Goal: Task Accomplishment & Management: Manage account settings

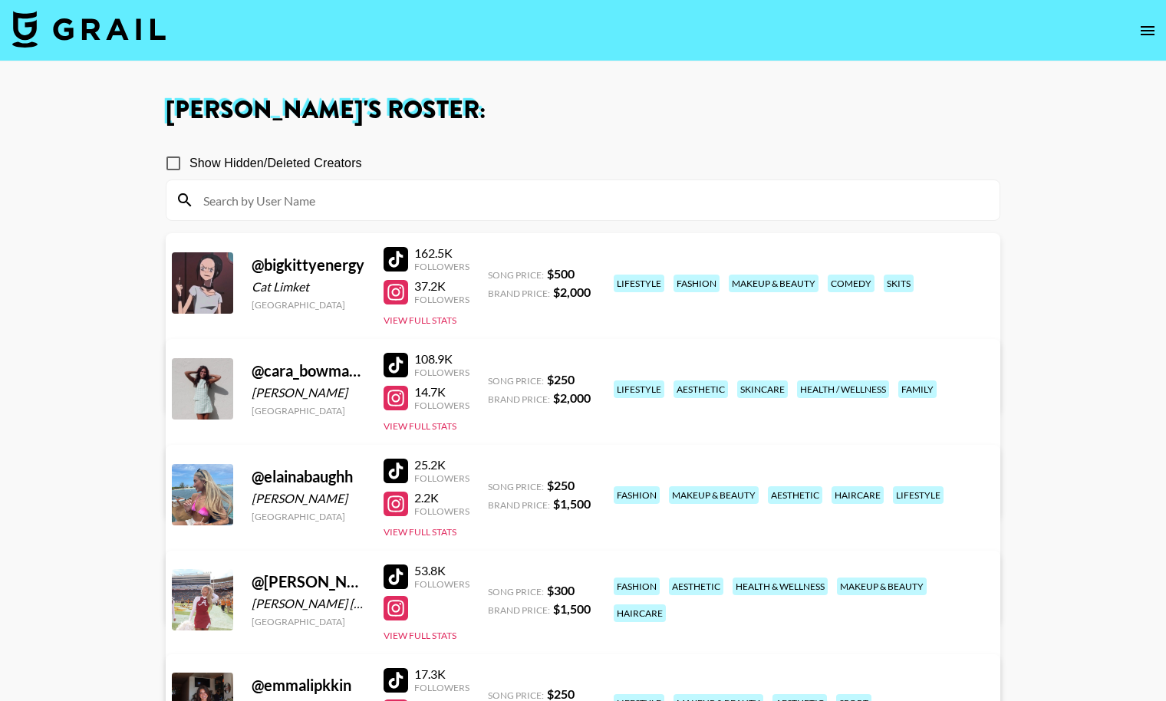
click at [136, 21] on img at bounding box center [88, 29] width 153 height 37
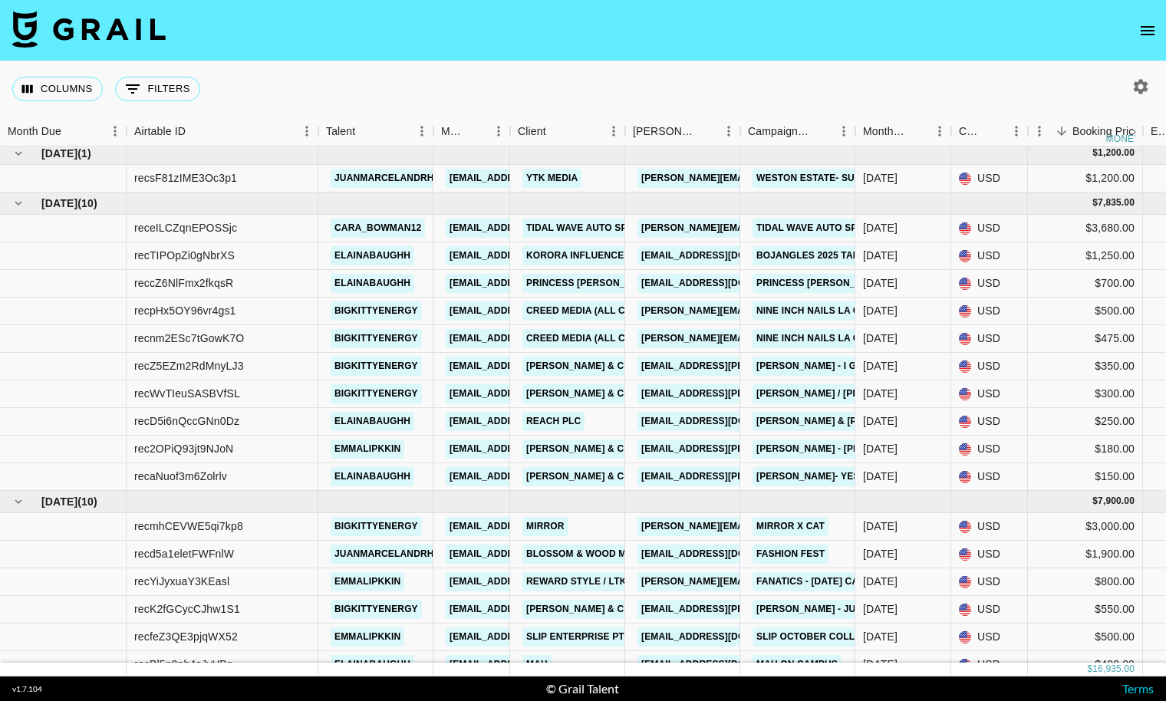
scroll to position [1, 0]
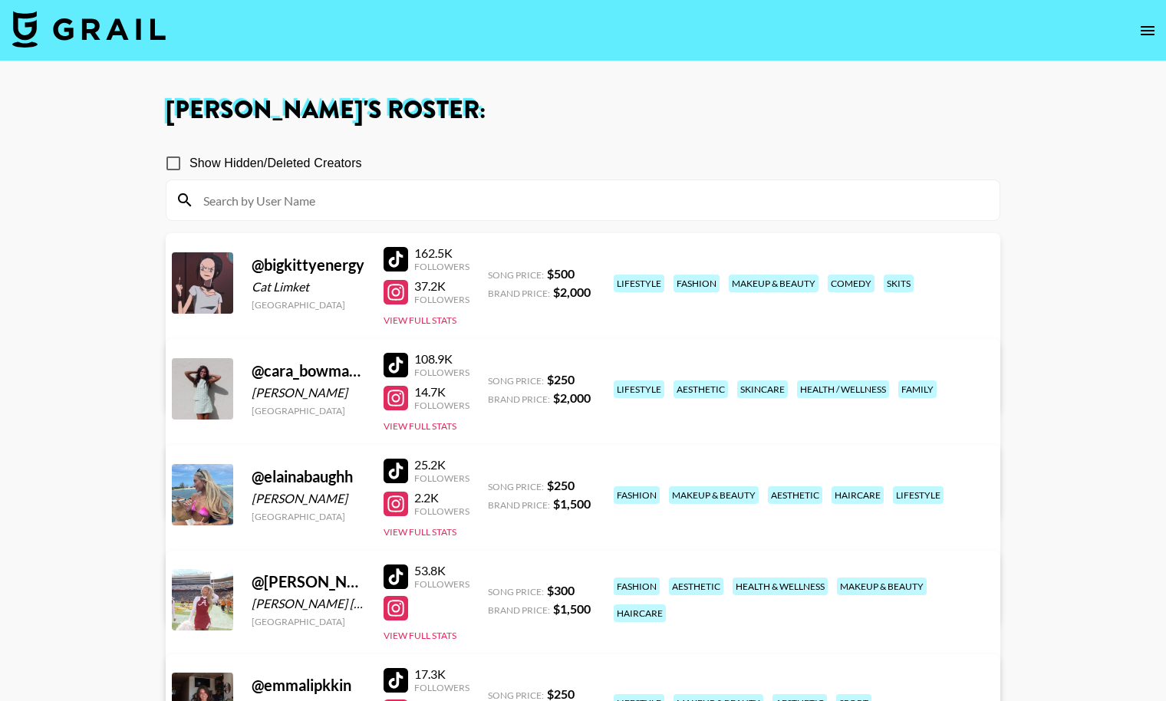
click at [106, 39] on img at bounding box center [88, 29] width 153 height 37
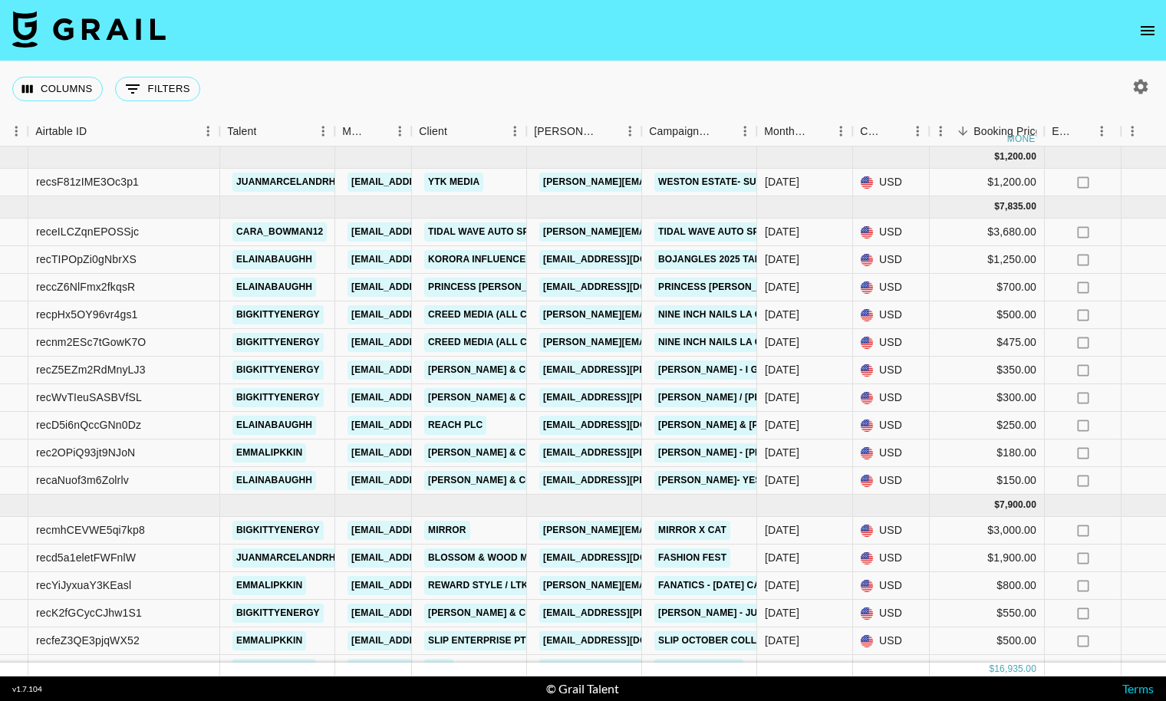
scroll to position [0, 44]
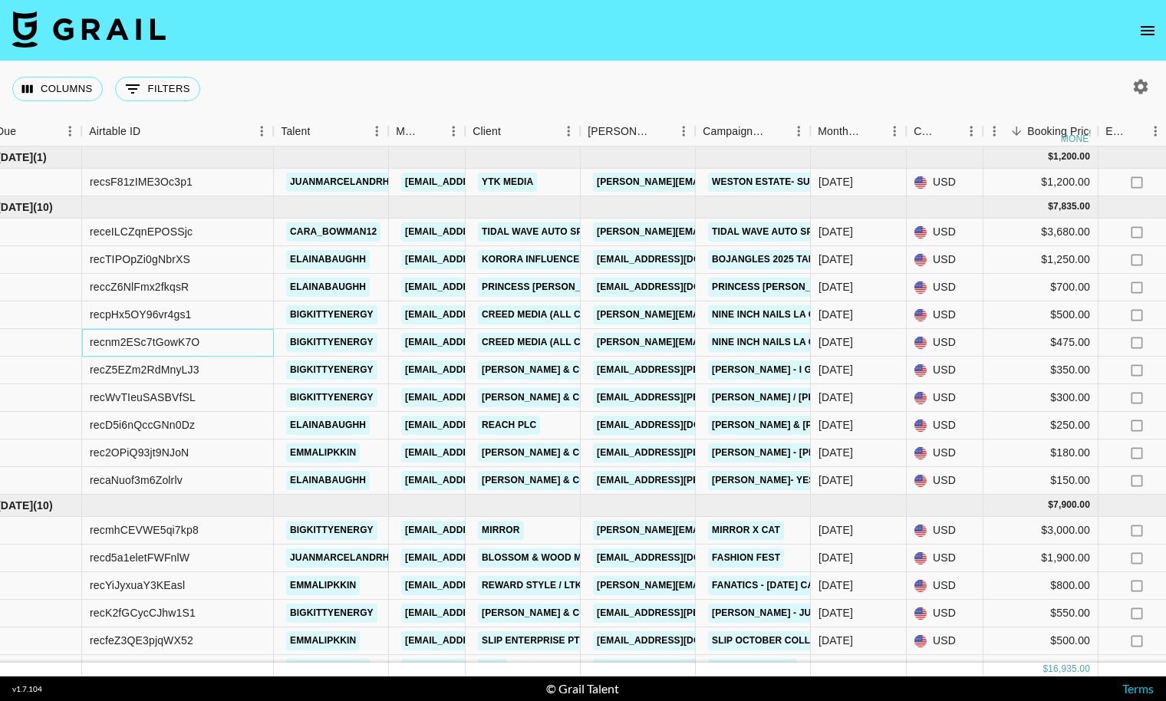
click at [189, 336] on div "recnm2ESc7tGowK7O" at bounding box center [145, 341] width 110 height 15
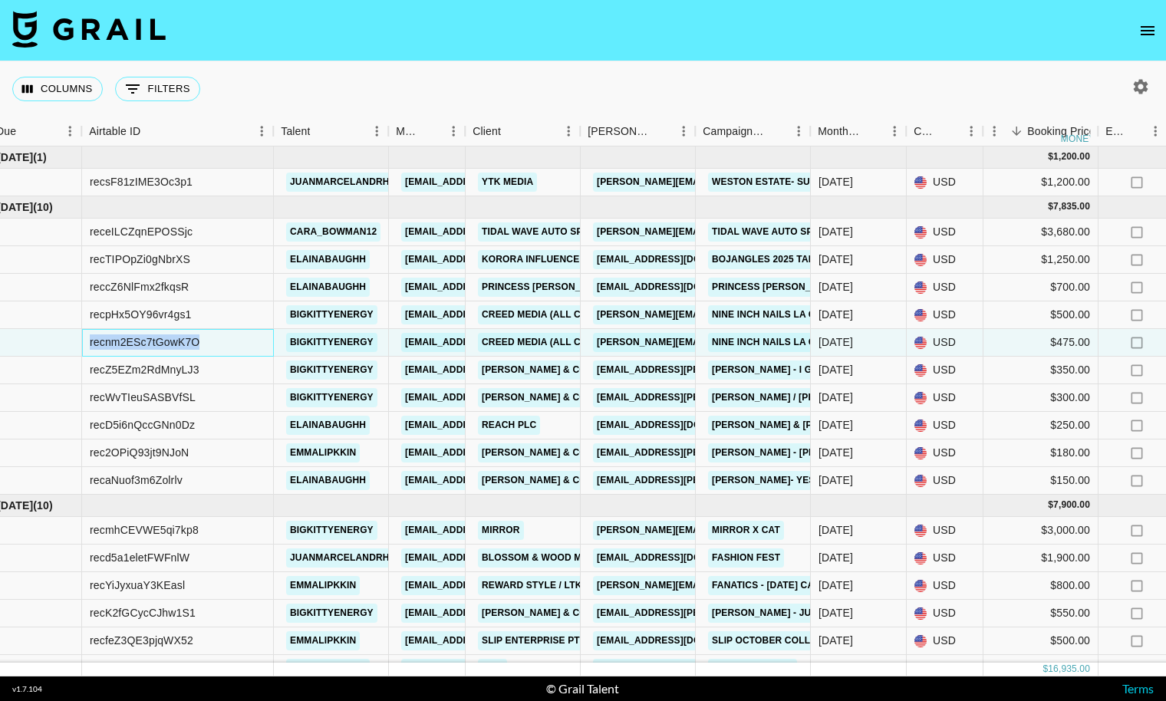
click at [189, 336] on div "recnm2ESc7tGowK7O" at bounding box center [145, 341] width 110 height 15
copy div "recnm2ESc7tGowK7O"
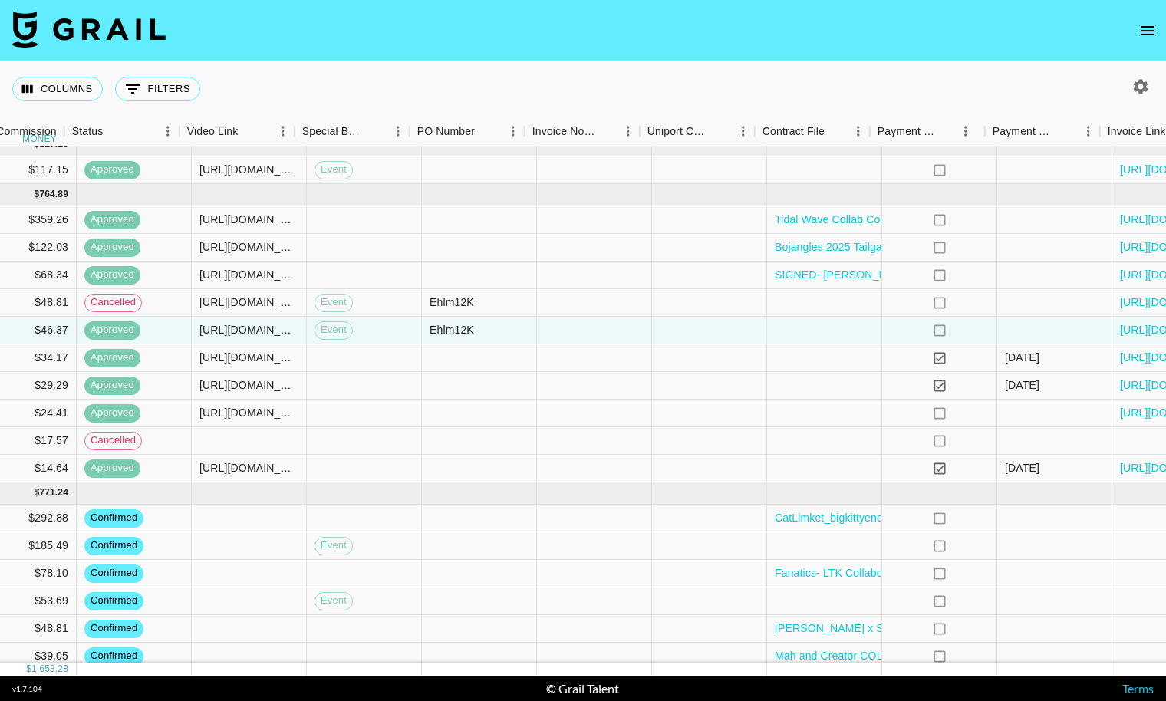
scroll to position [12, 1381]
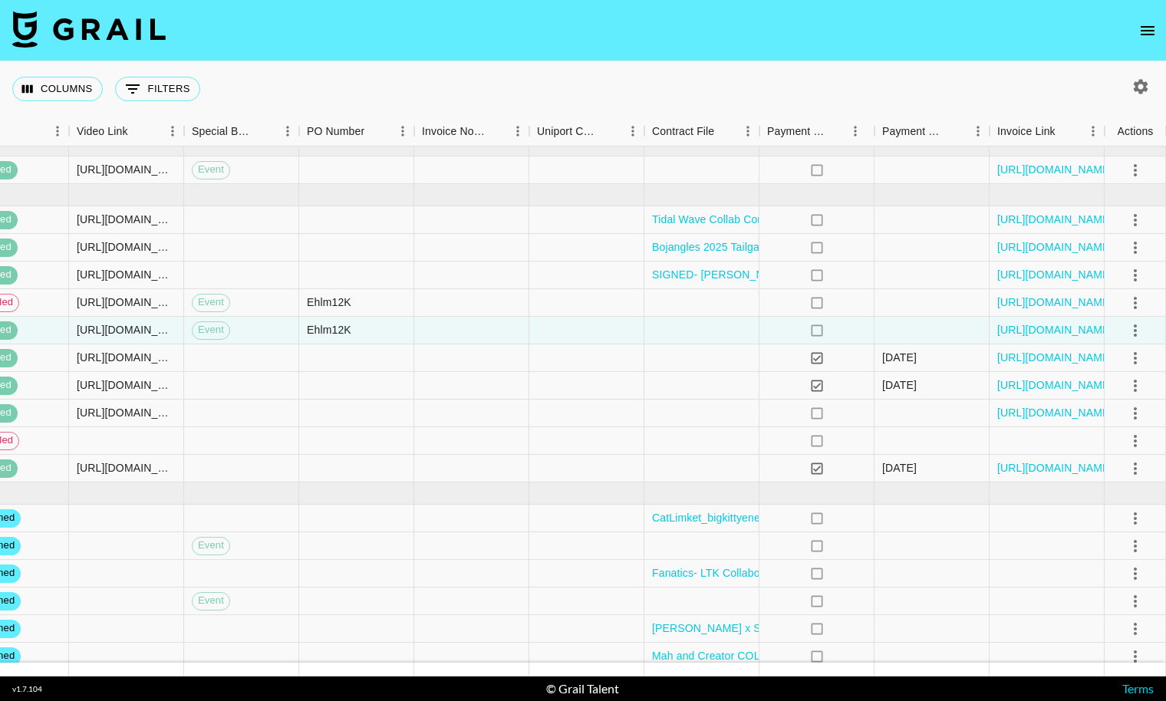
click at [1140, 33] on icon "open drawer" at bounding box center [1148, 30] width 18 height 18
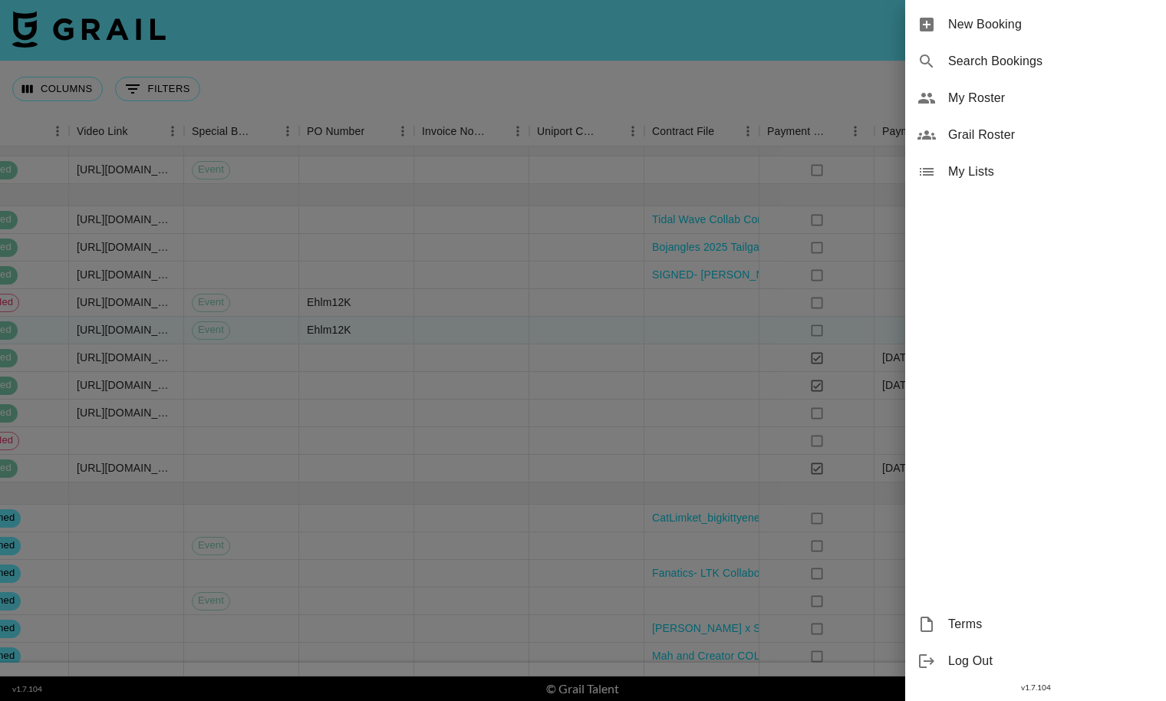
click at [1029, 97] on span "My Roster" at bounding box center [1051, 98] width 206 height 18
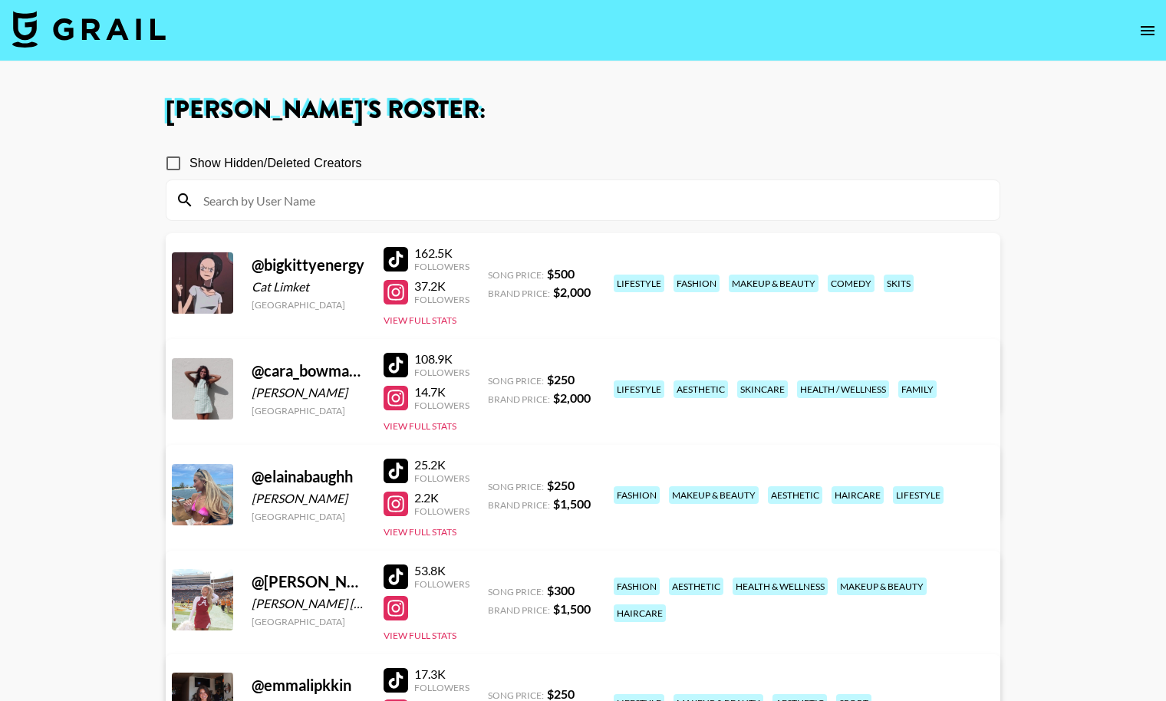
click at [493, 378] on link "View/Edit Details" at bounding box center [342, 385] width 299 height 15
click at [493, 484] on link "View/Edit Details" at bounding box center [342, 491] width 299 height 15
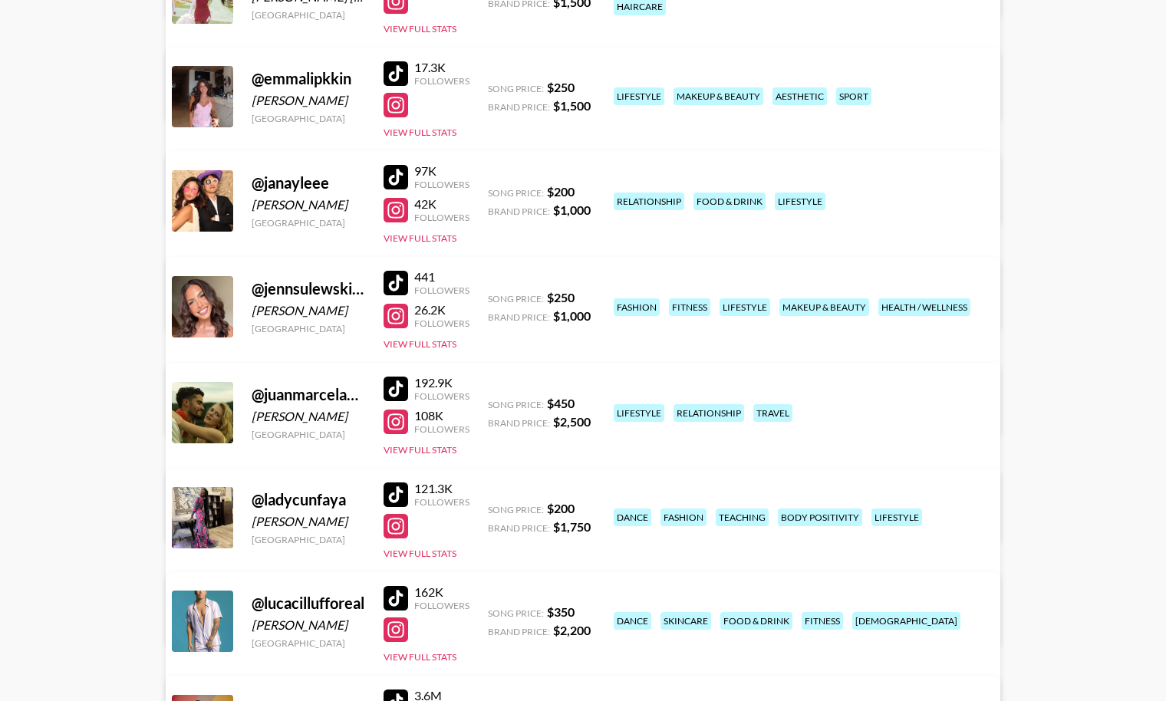
scroll to position [610, 0]
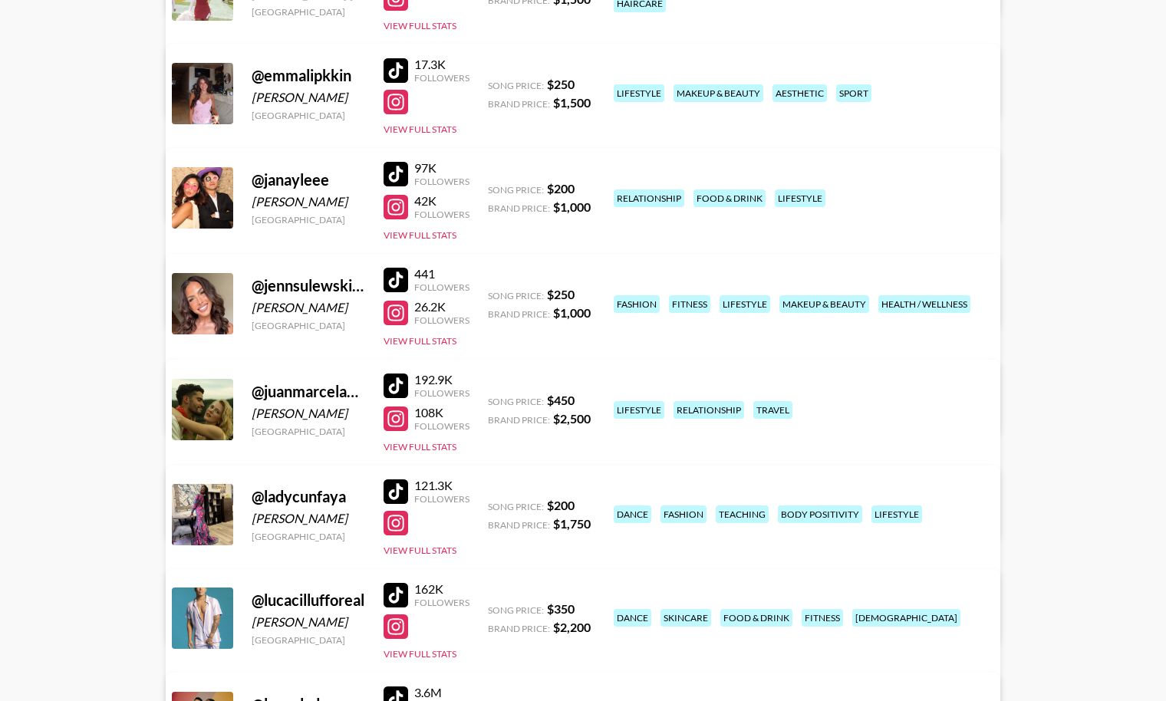
click at [493, 399] on link "View/Edit Details" at bounding box center [342, 406] width 299 height 15
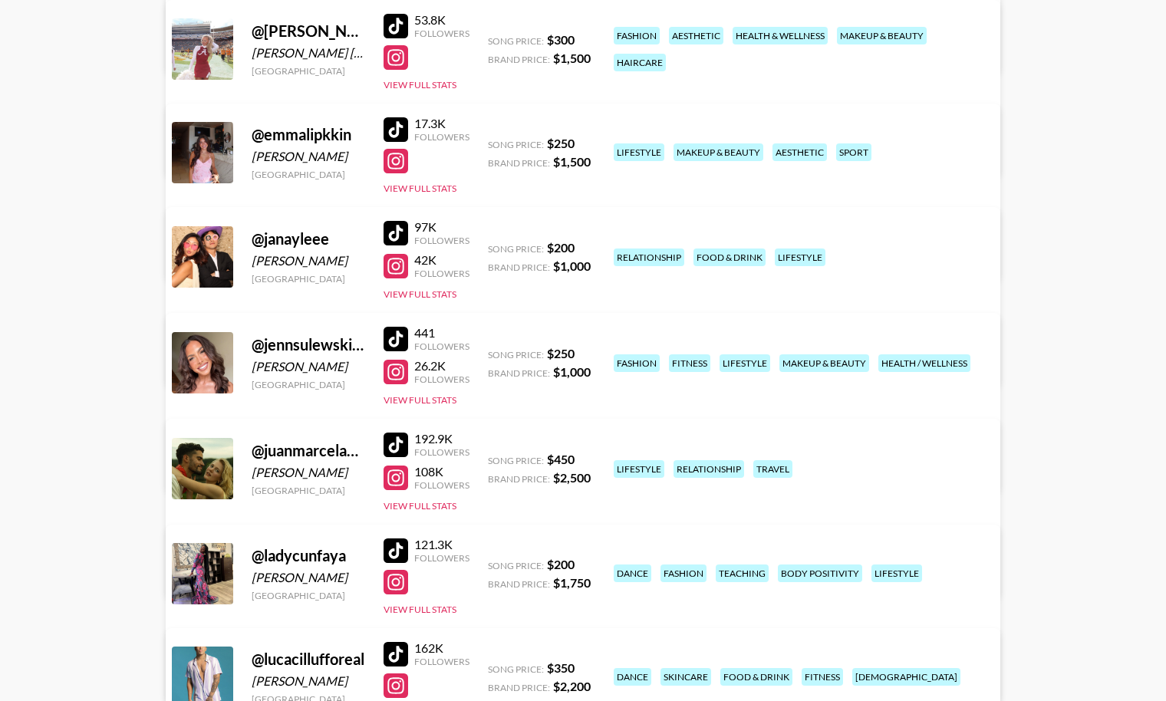
scroll to position [512, 0]
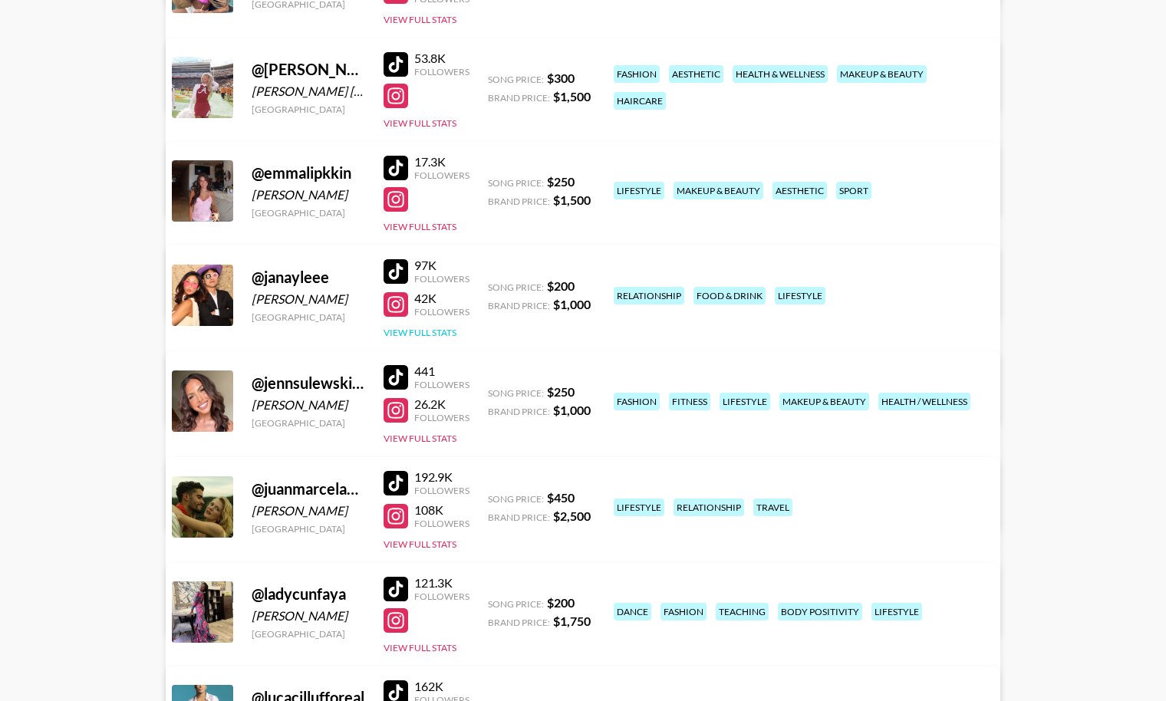
click at [411, 331] on button "View Full Stats" at bounding box center [420, 333] width 73 height 12
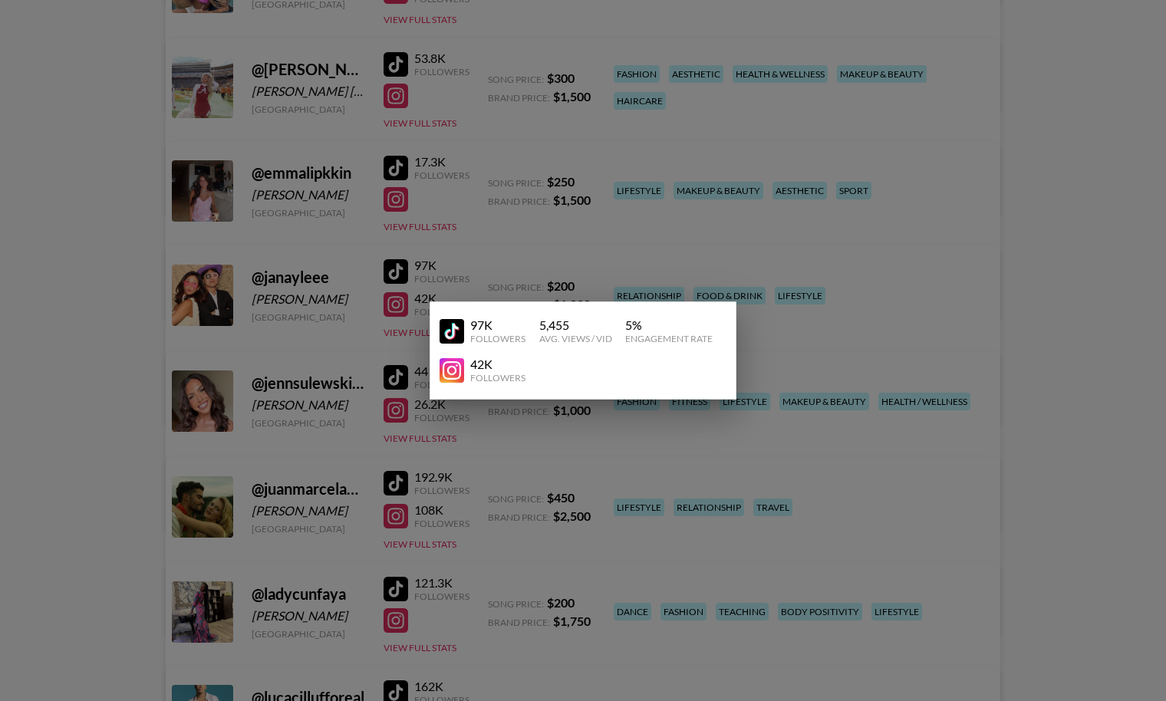
click at [408, 331] on div at bounding box center [583, 350] width 1166 height 701
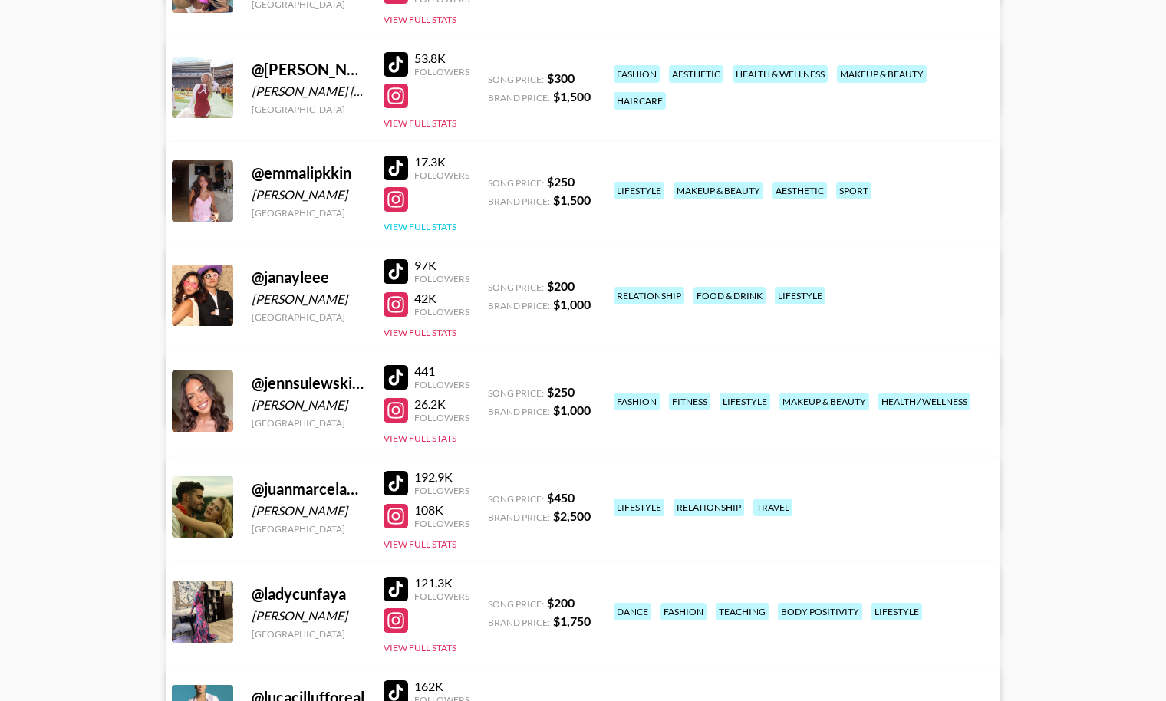
click at [419, 228] on button "View Full Stats" at bounding box center [420, 227] width 73 height 12
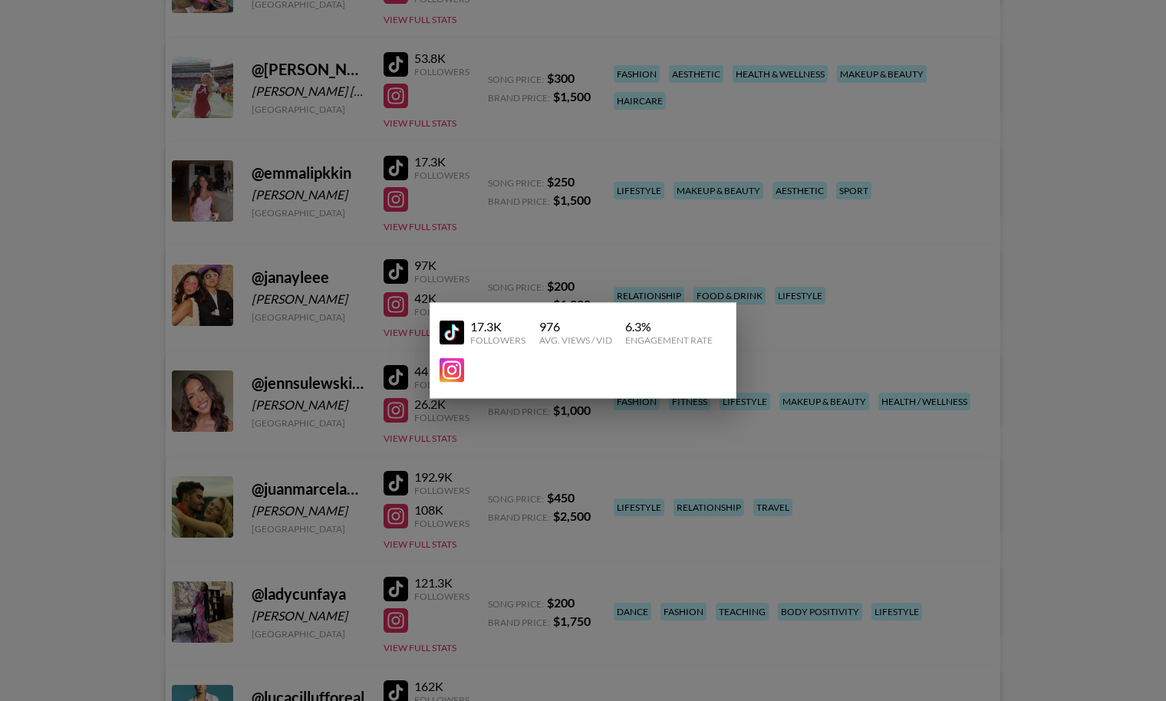
click at [825, 317] on div at bounding box center [583, 350] width 1166 height 701
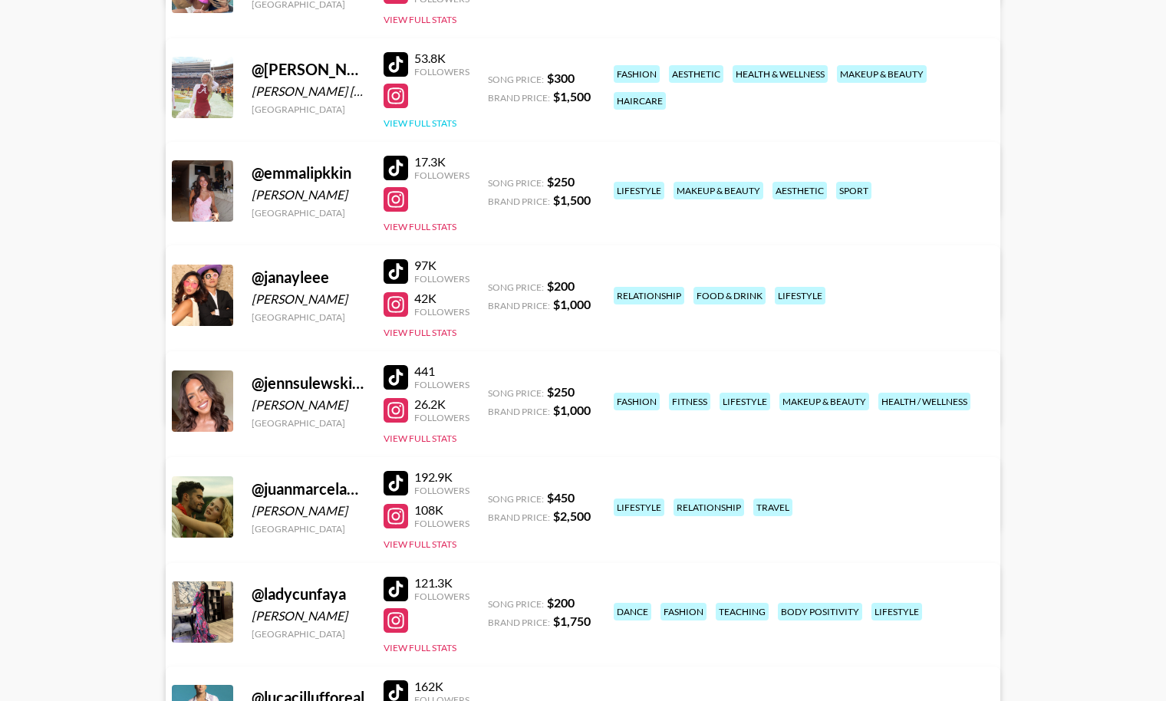
click at [433, 119] on button "View Full Stats" at bounding box center [420, 123] width 73 height 12
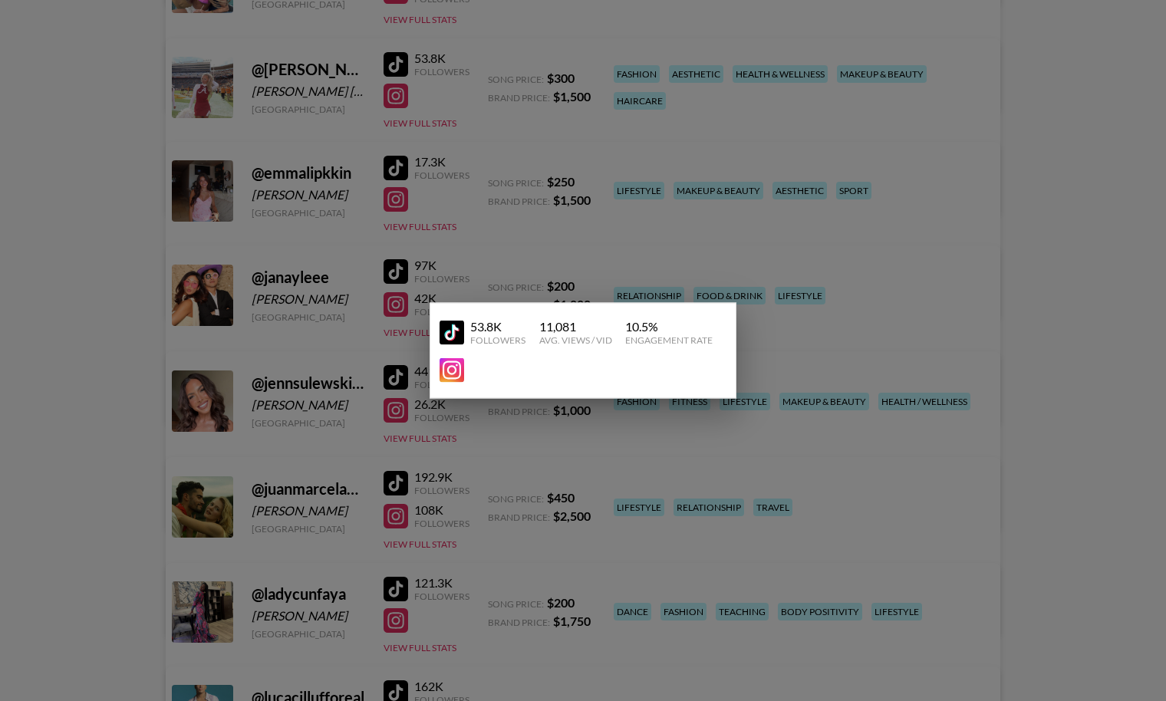
click at [616, 530] on div at bounding box center [583, 350] width 1166 height 701
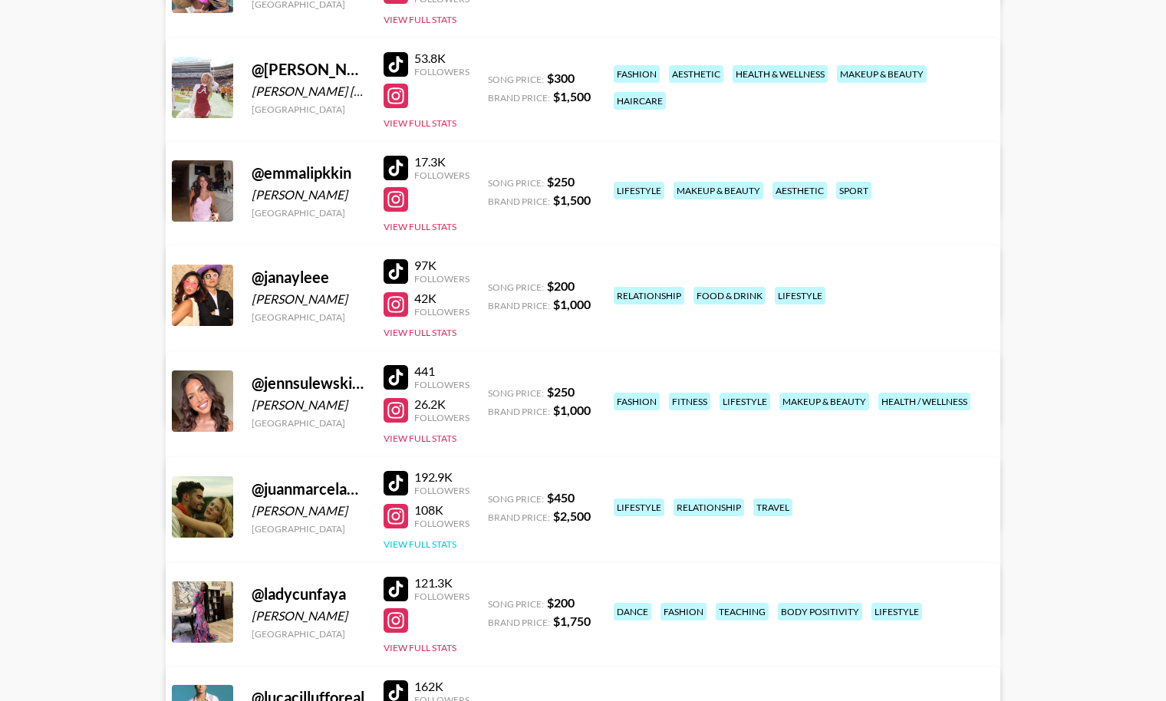
click at [437, 545] on button "View Full Stats" at bounding box center [420, 545] width 73 height 12
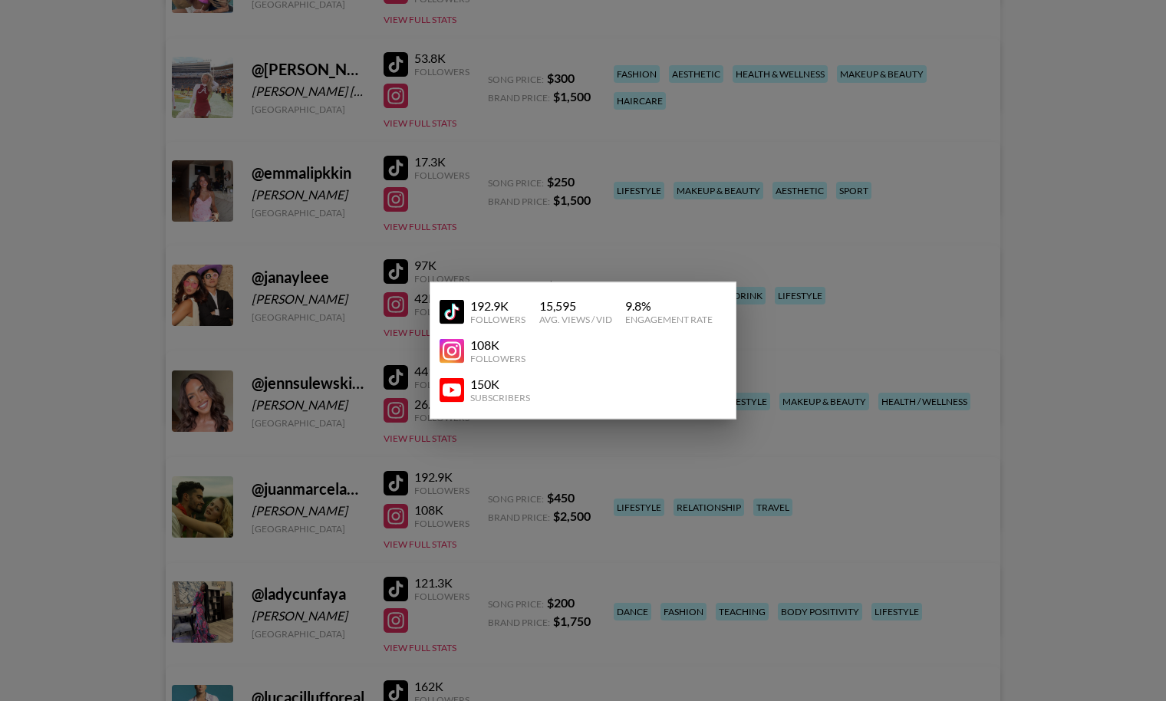
click at [844, 331] on div at bounding box center [583, 350] width 1166 height 701
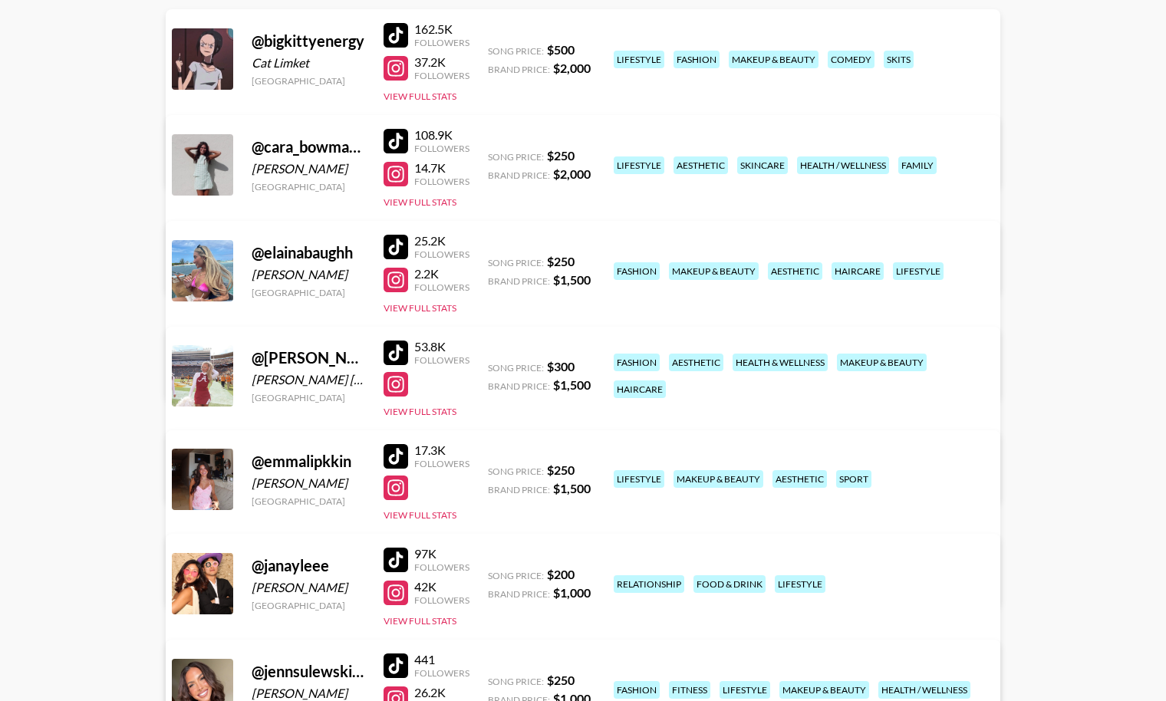
scroll to position [216, 0]
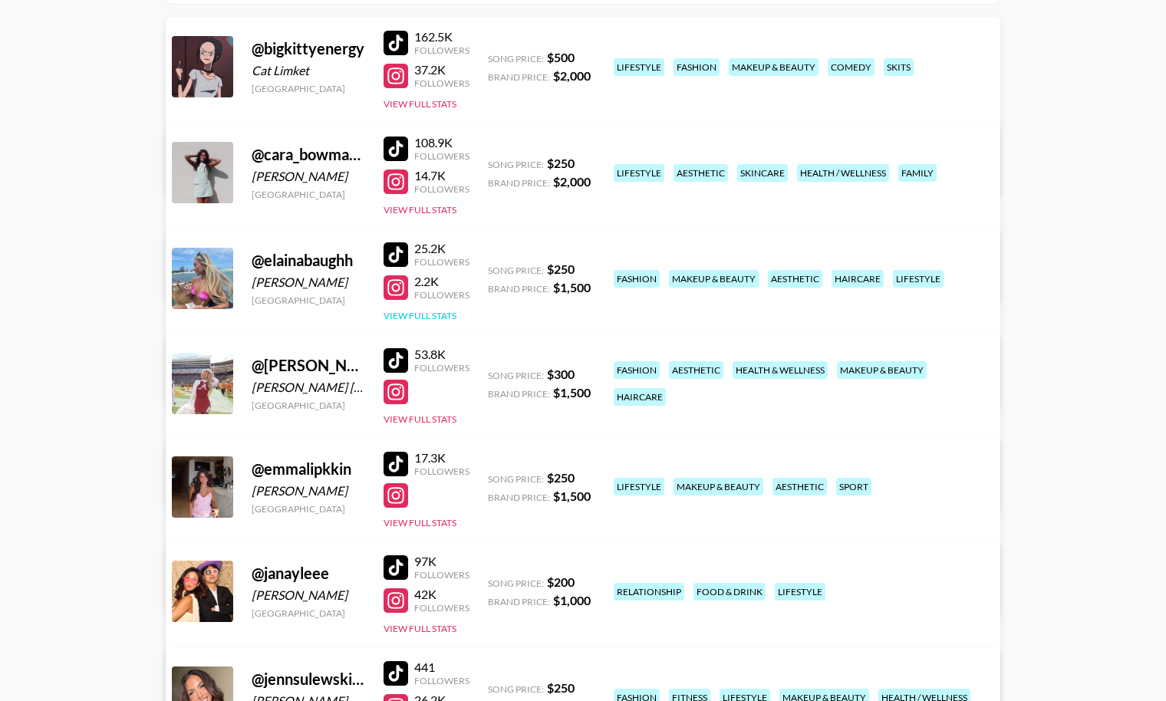
click at [430, 315] on button "View Full Stats" at bounding box center [420, 316] width 73 height 12
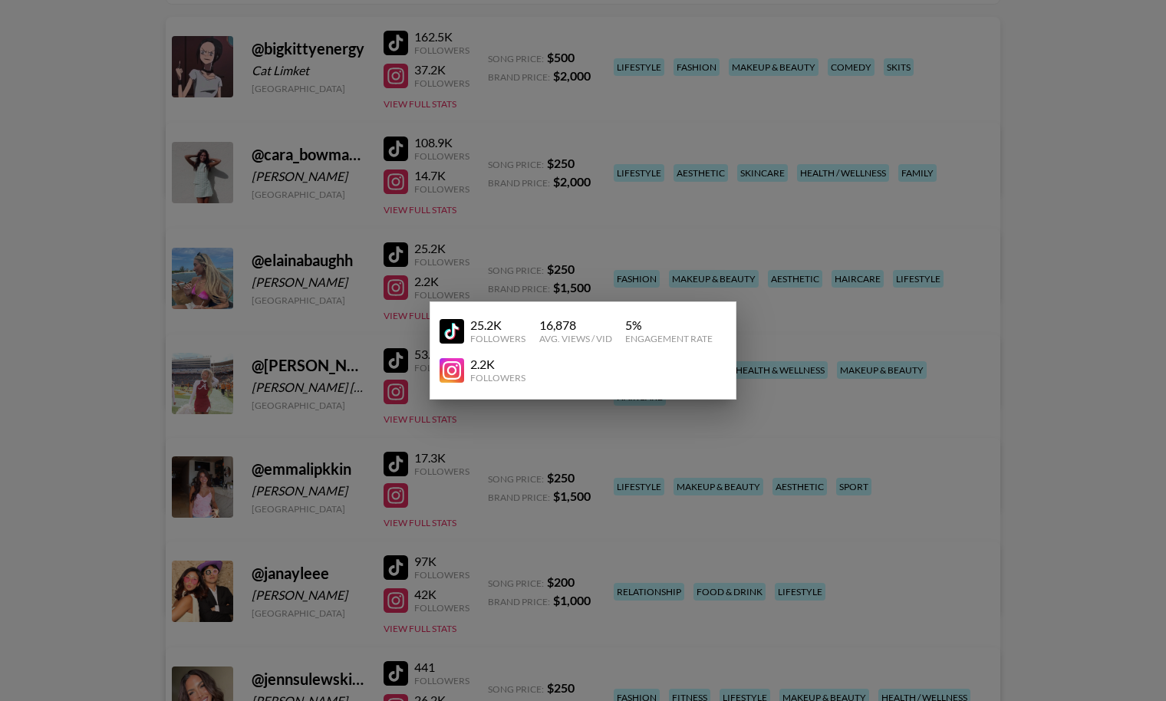
click at [122, 555] on div at bounding box center [583, 350] width 1166 height 701
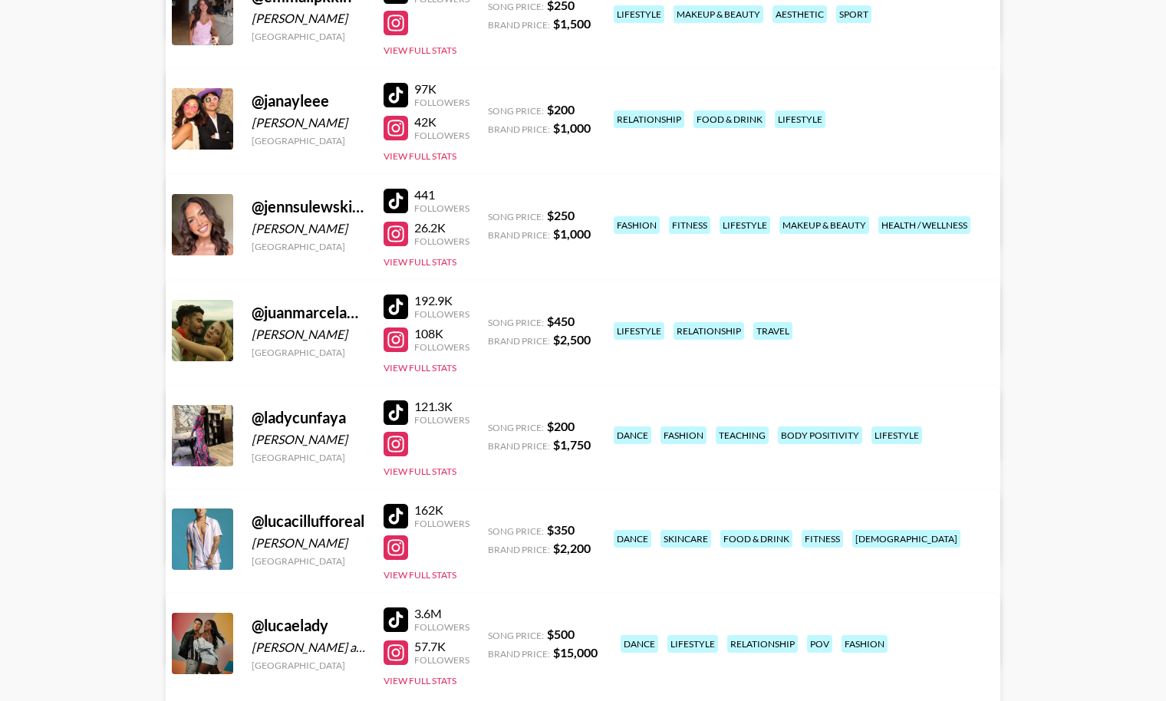
scroll to position [698, 0]
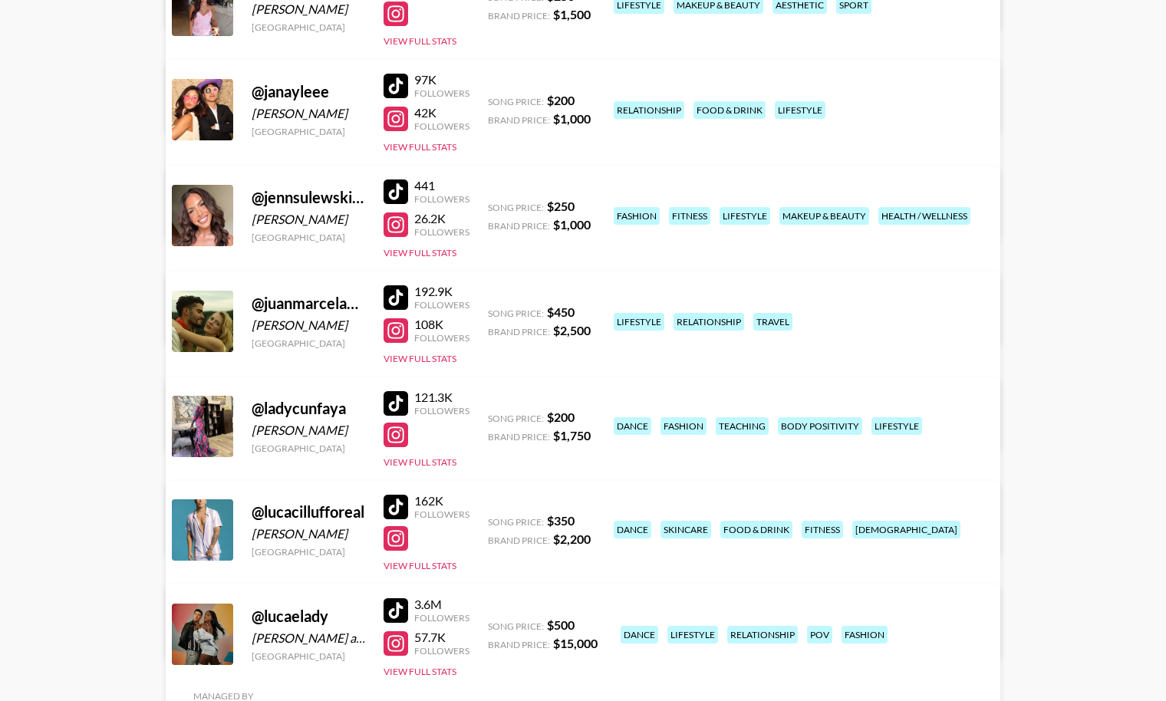
click at [420, 557] on div "162K Followers View Full Stats" at bounding box center [427, 529] width 86 height 85
click at [420, 560] on button "View Full Stats" at bounding box center [420, 566] width 73 height 12
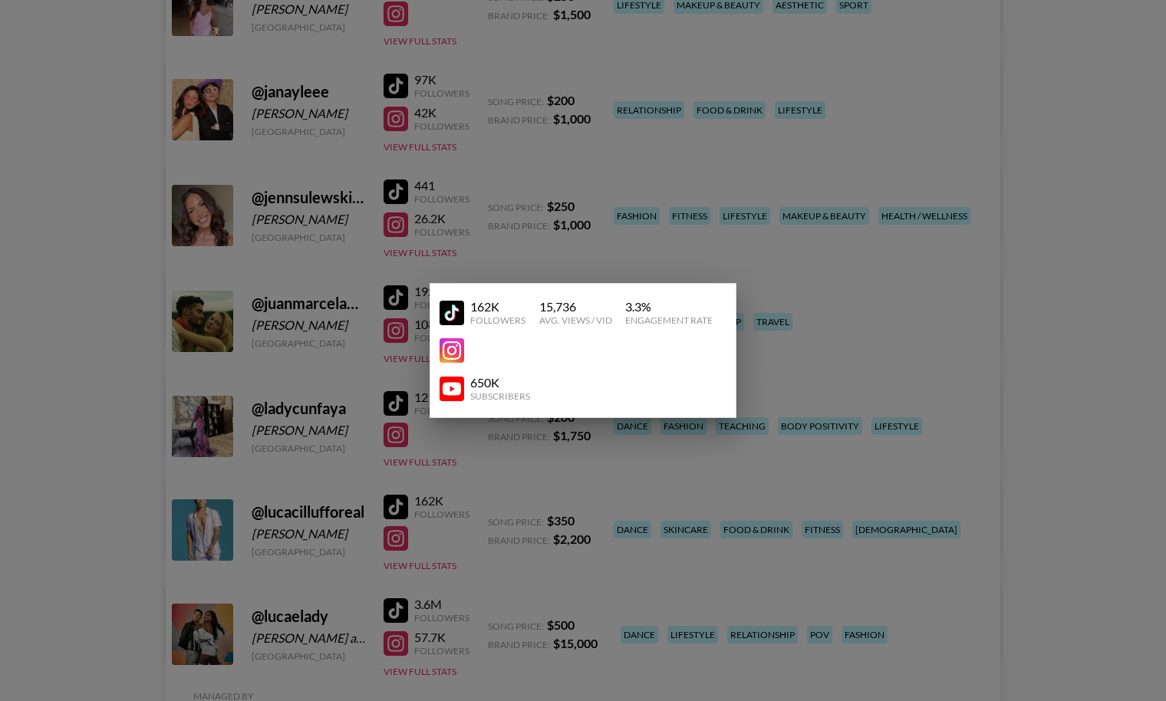
click at [433, 564] on div at bounding box center [583, 350] width 1166 height 701
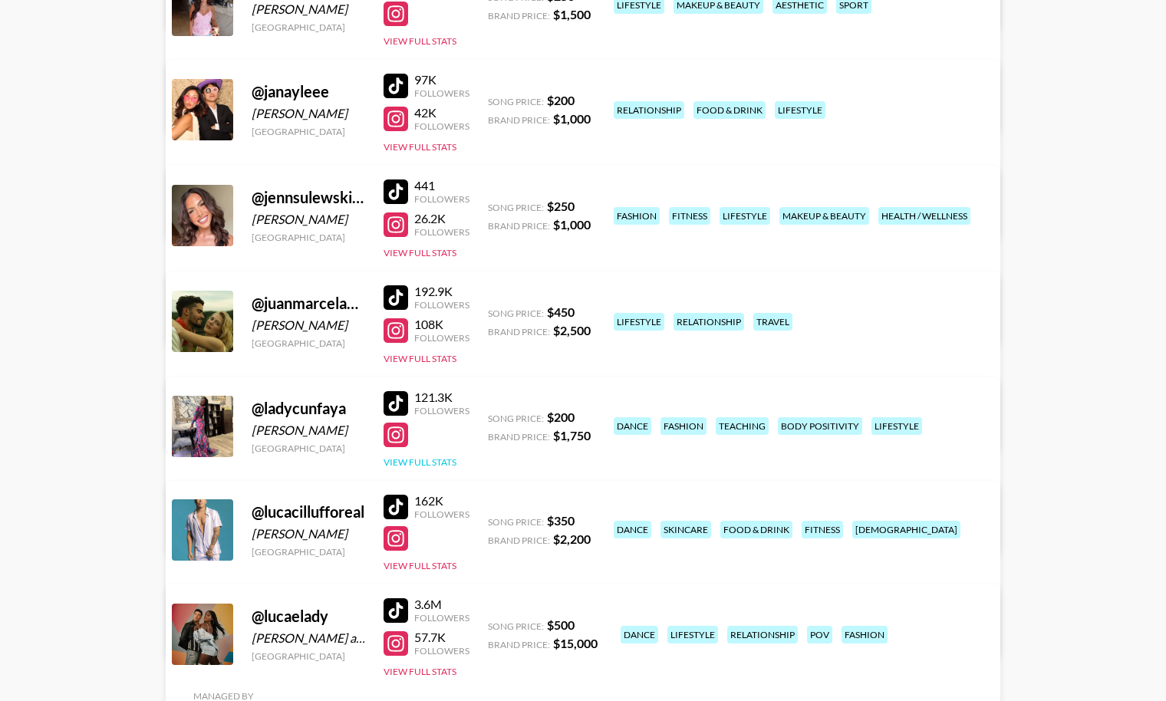
click at [433, 458] on button "View Full Stats" at bounding box center [420, 462] width 73 height 12
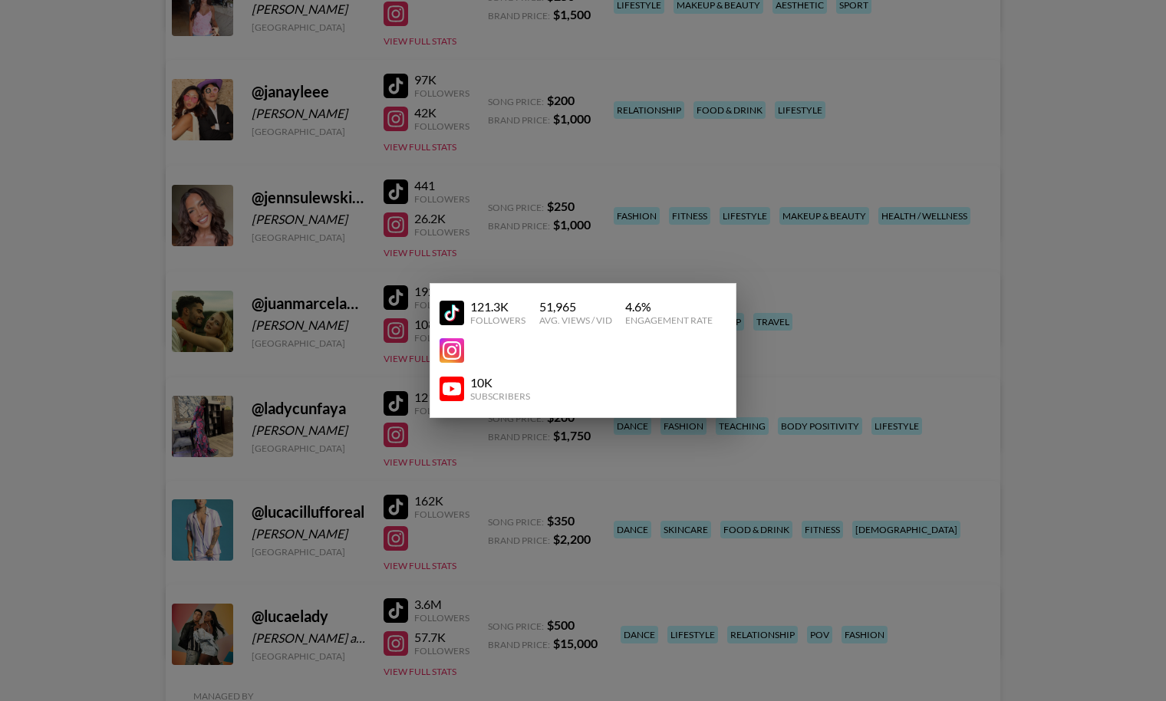
click at [494, 568] on div at bounding box center [583, 350] width 1166 height 701
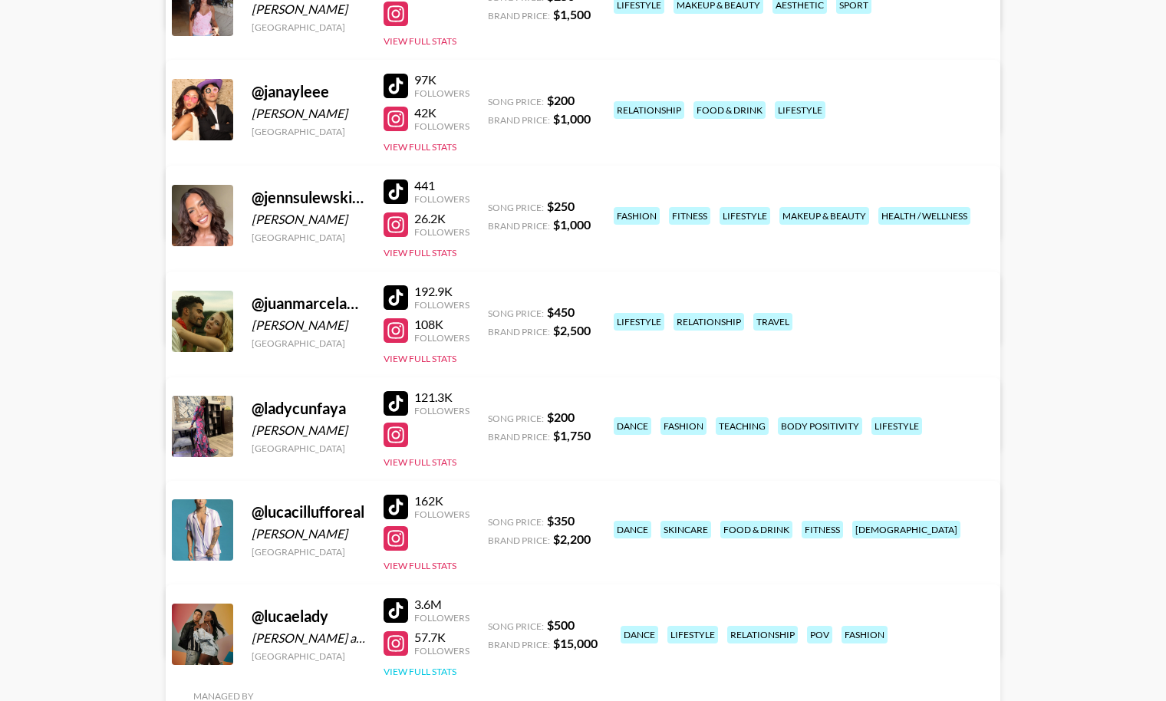
click at [440, 666] on button "View Full Stats" at bounding box center [420, 672] width 73 height 12
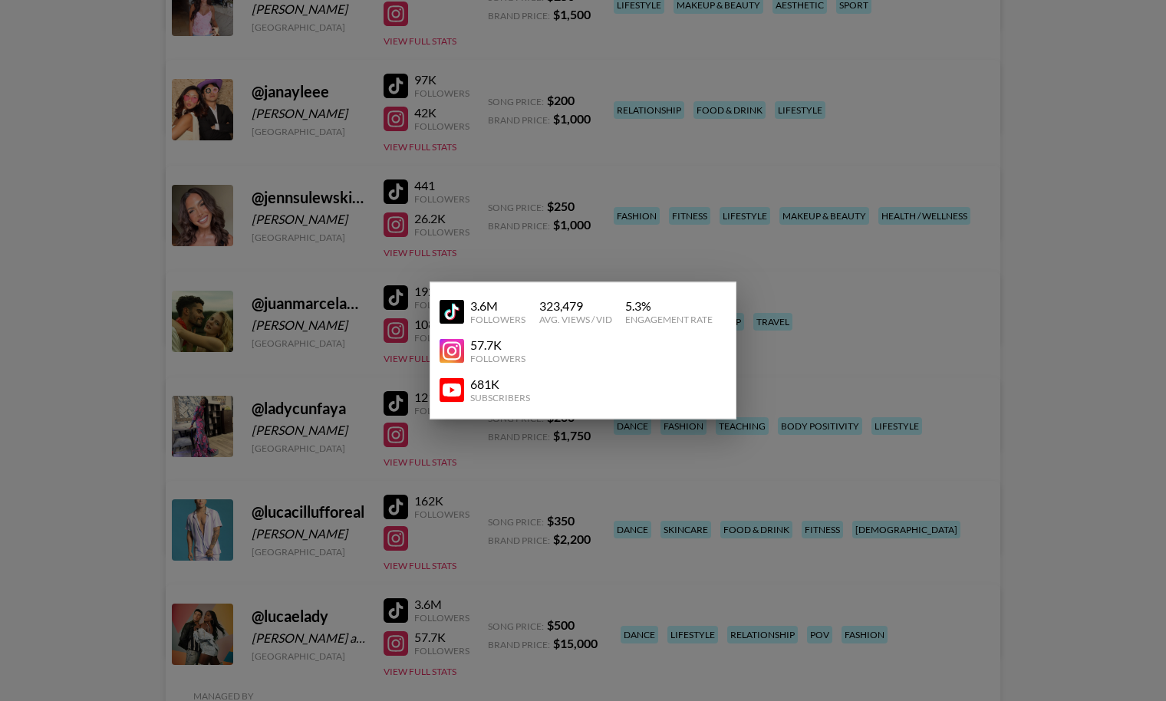
click at [505, 634] on div at bounding box center [583, 350] width 1166 height 701
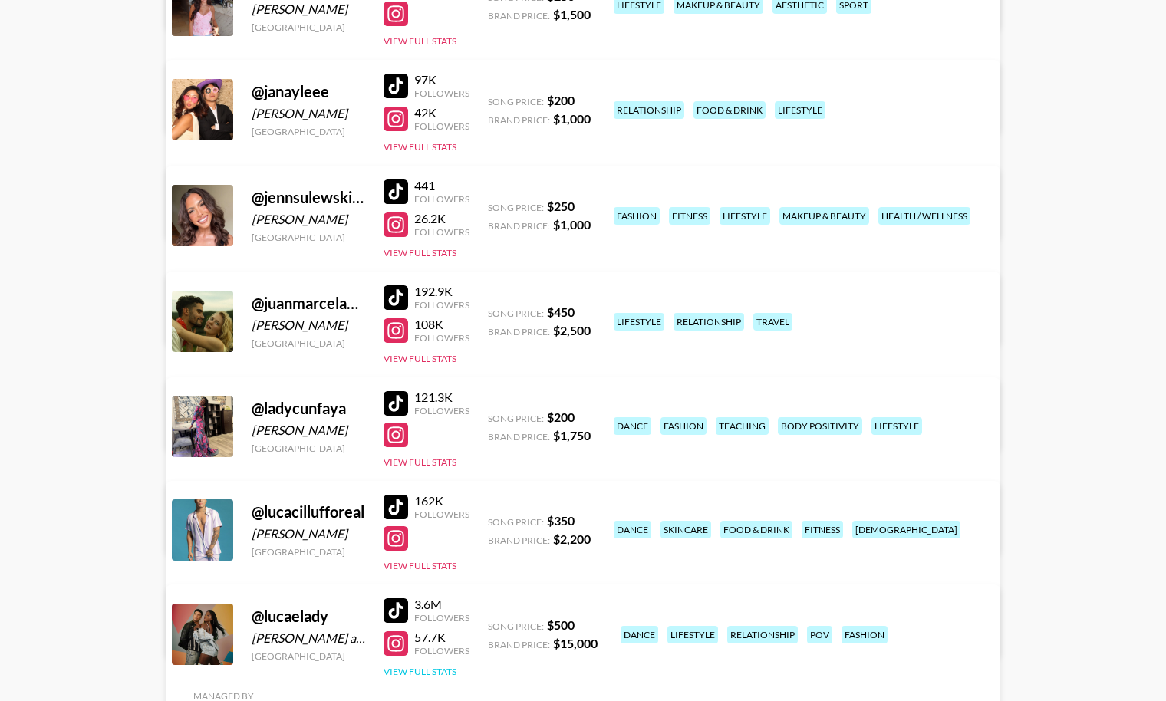
scroll to position [785, 0]
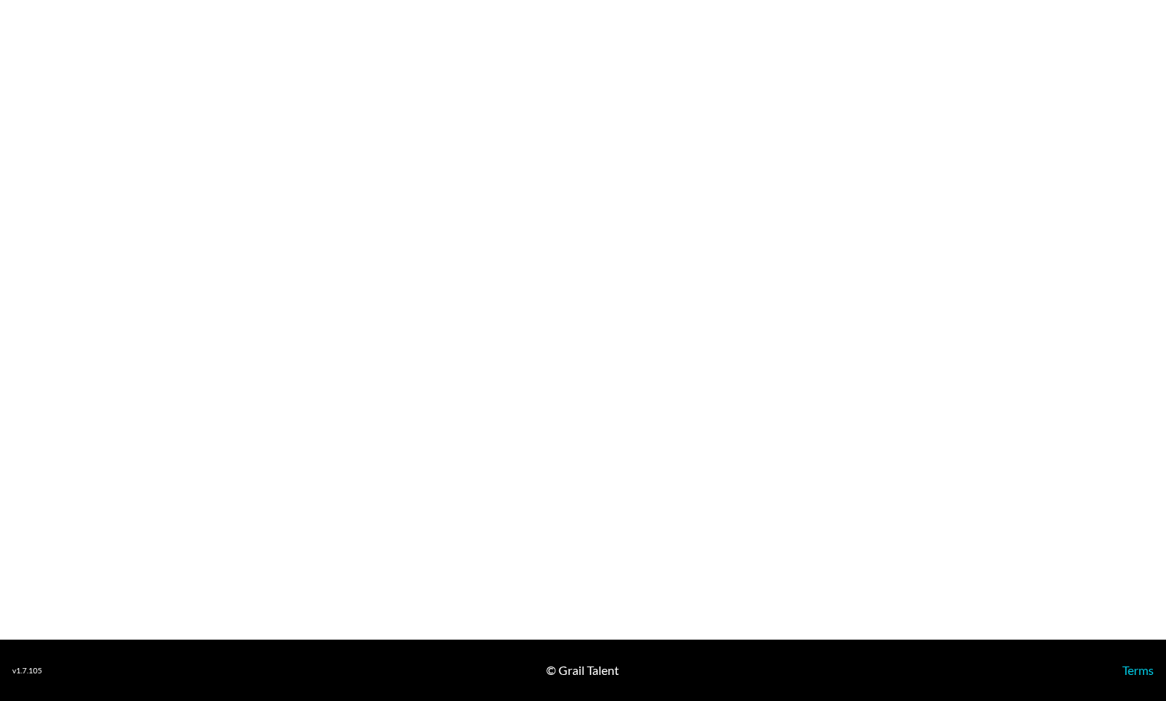
select select "USD"
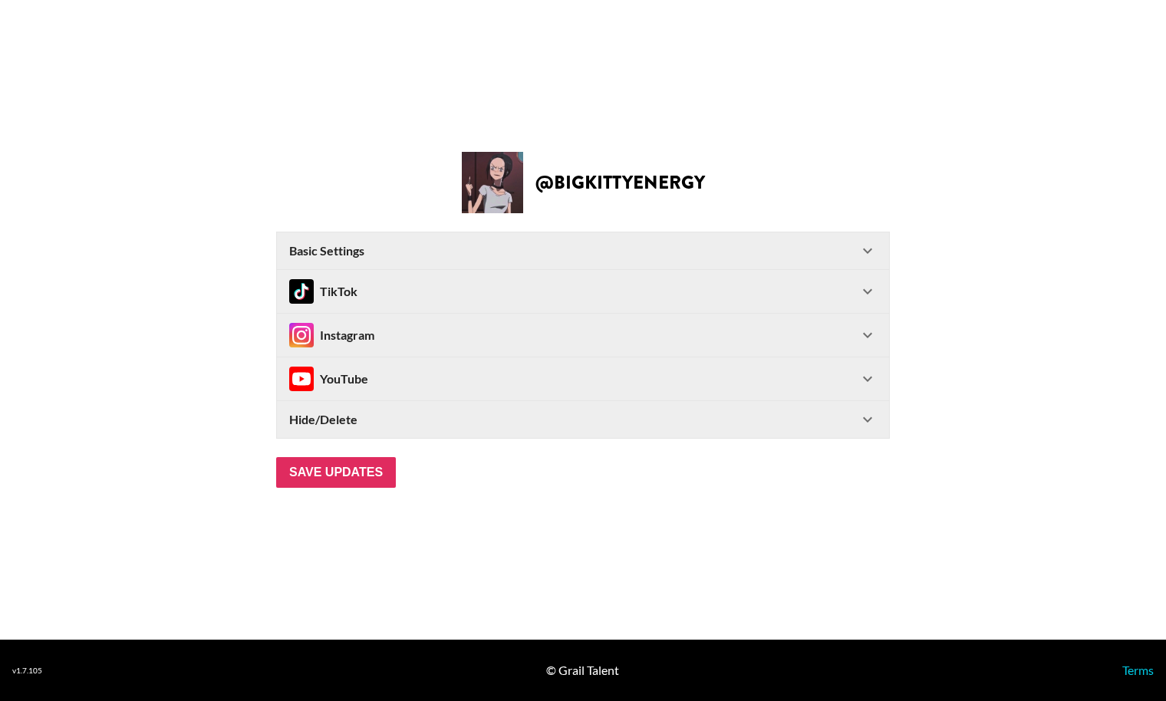
click at [583, 343] on div "Instagram" at bounding box center [573, 335] width 569 height 25
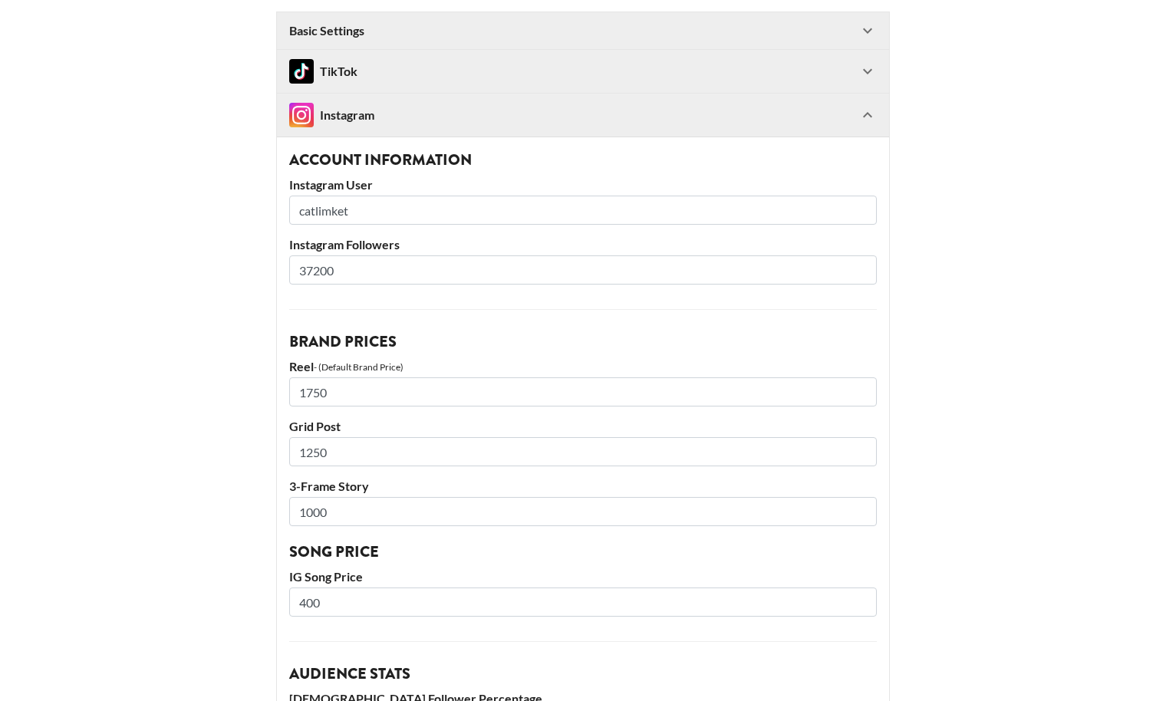
scroll to position [124, 0]
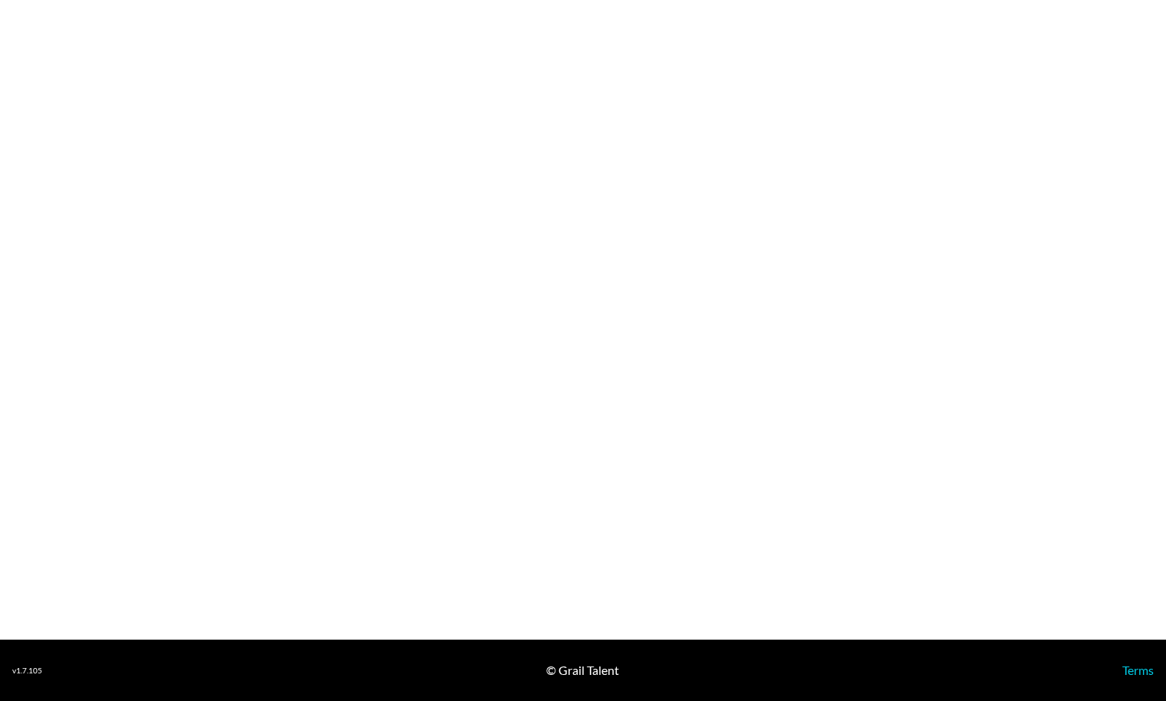
select select "USD"
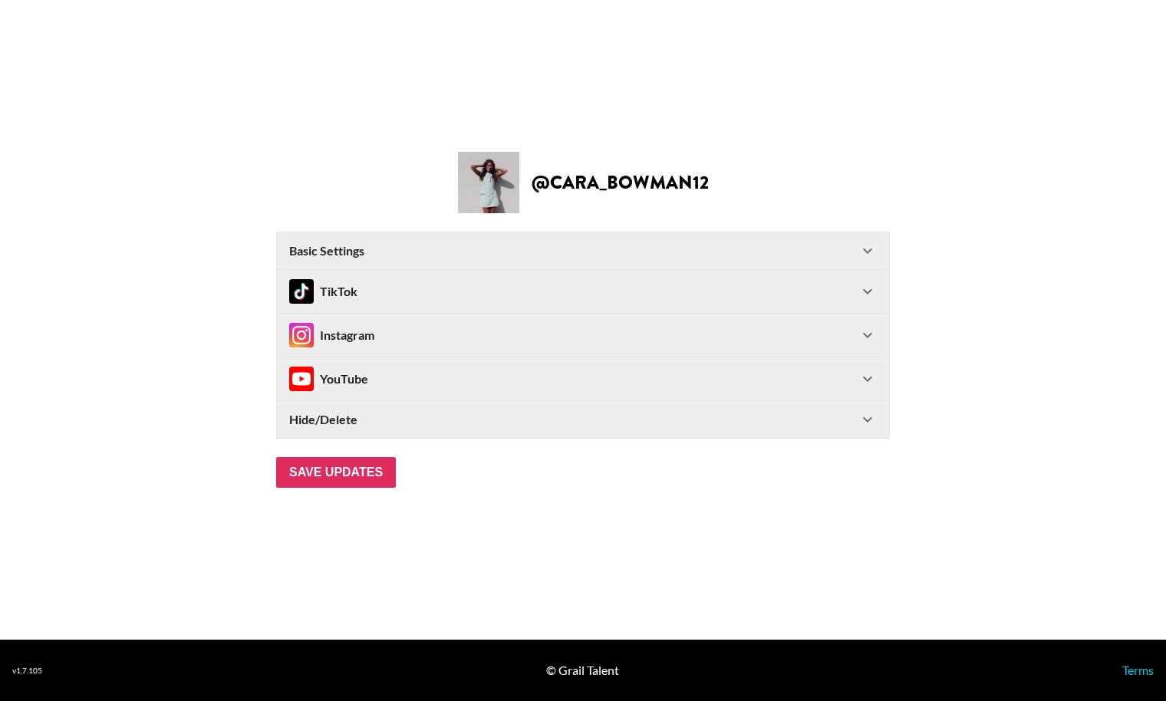
click at [648, 312] on div "TikTok" at bounding box center [583, 291] width 612 height 43
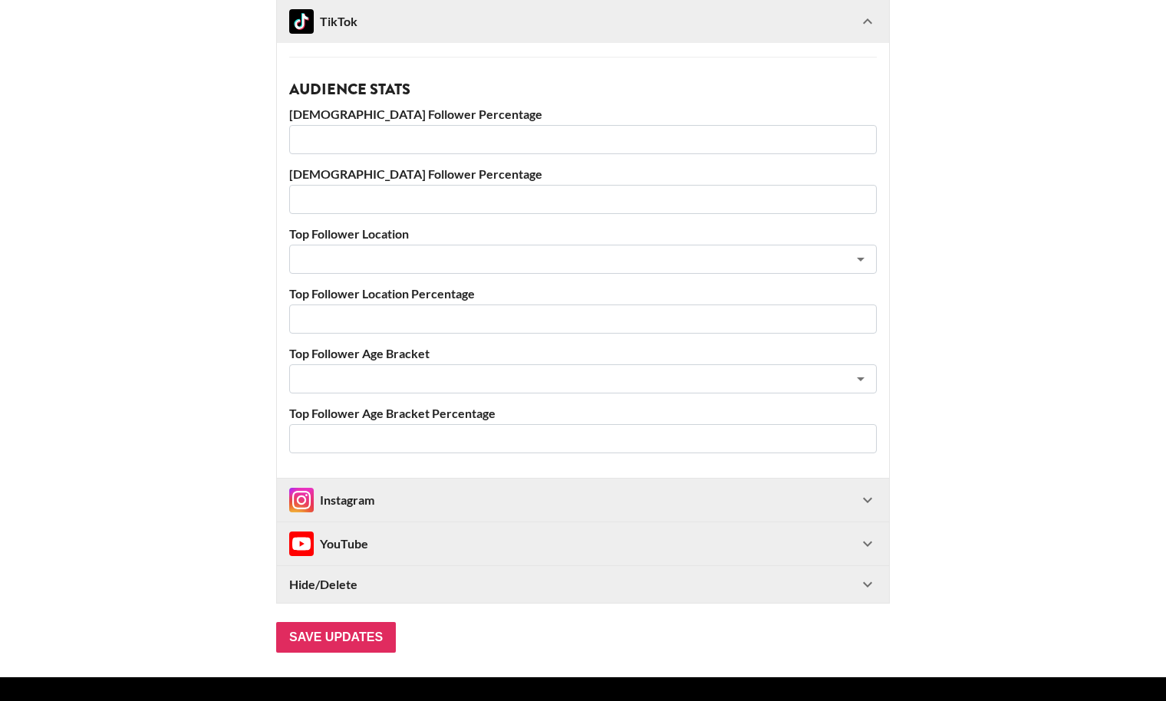
click at [618, 493] on div "Instagram" at bounding box center [573, 500] width 569 height 25
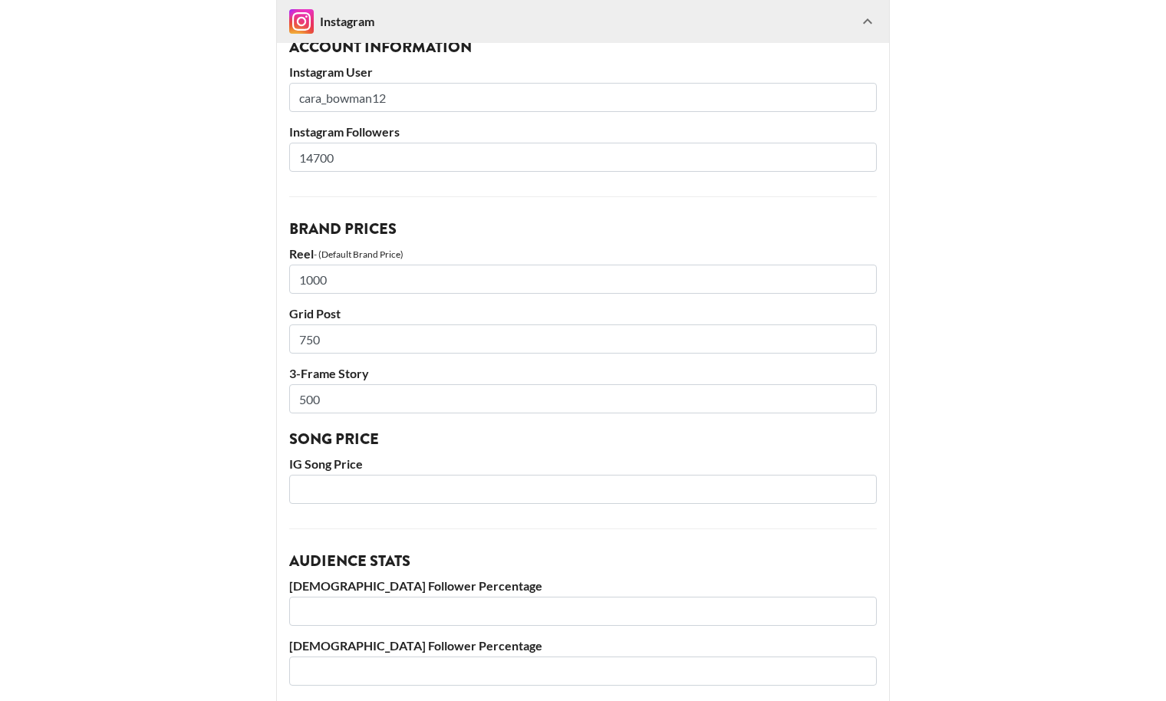
scroll to position [921, 0]
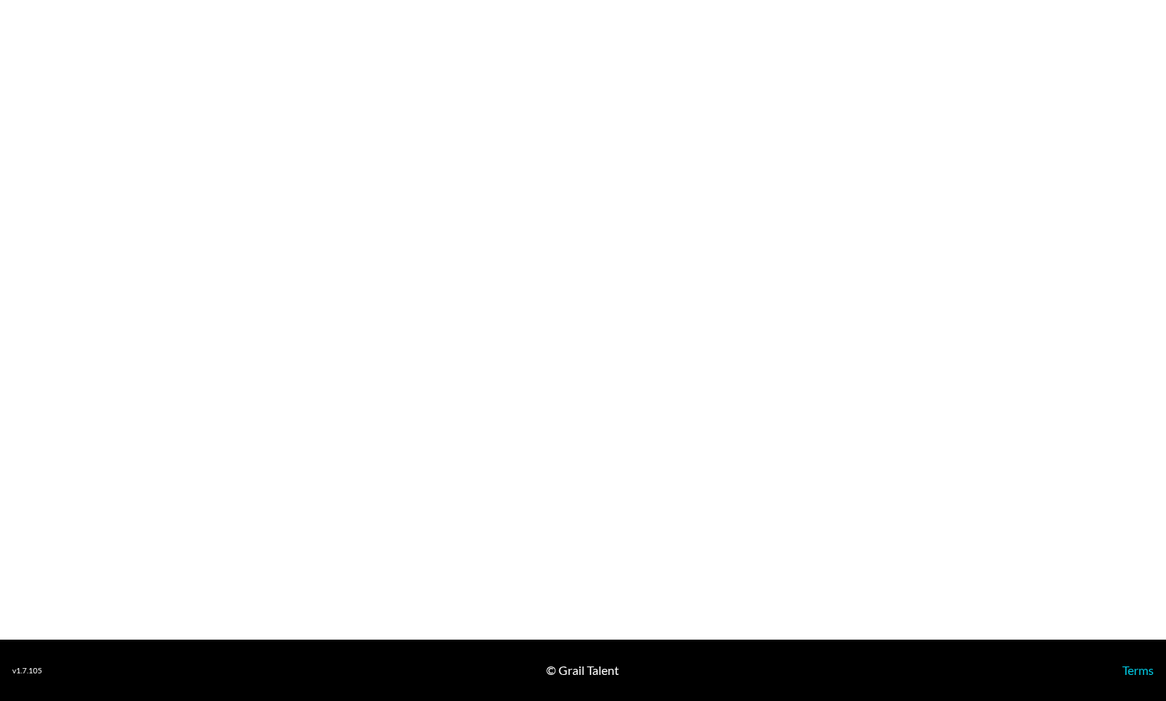
select select "USD"
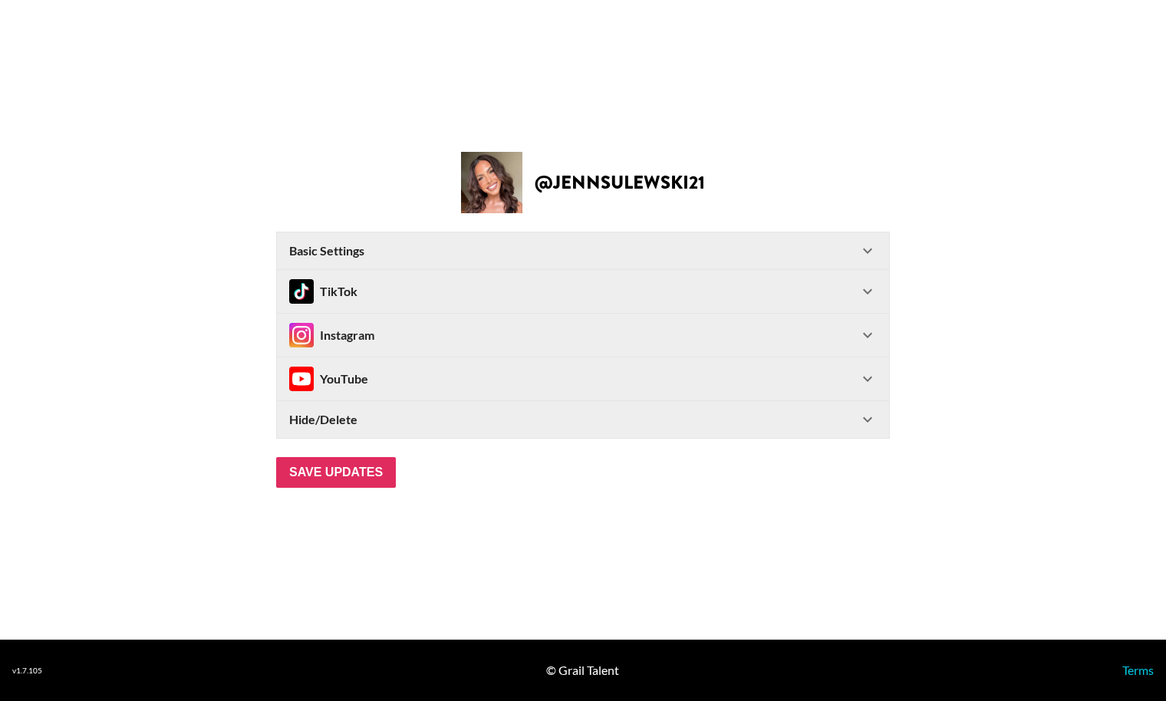
click at [684, 332] on div "Instagram" at bounding box center [573, 335] width 569 height 25
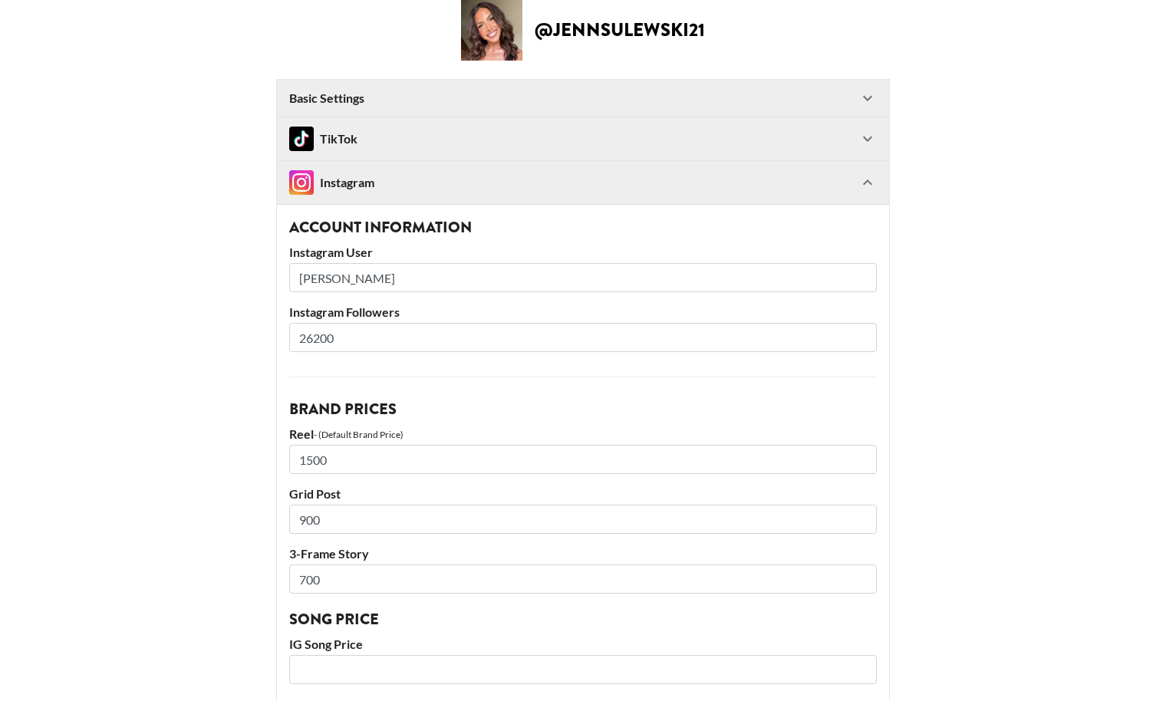
scroll to position [28, 0]
